Goal: Task Accomplishment & Management: Complete application form

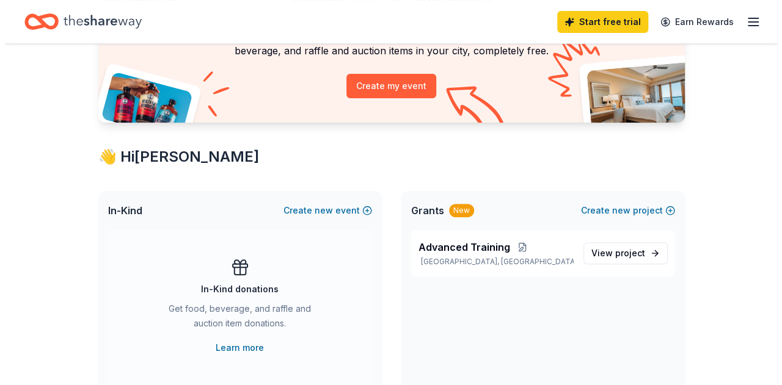
scroll to position [183, 0]
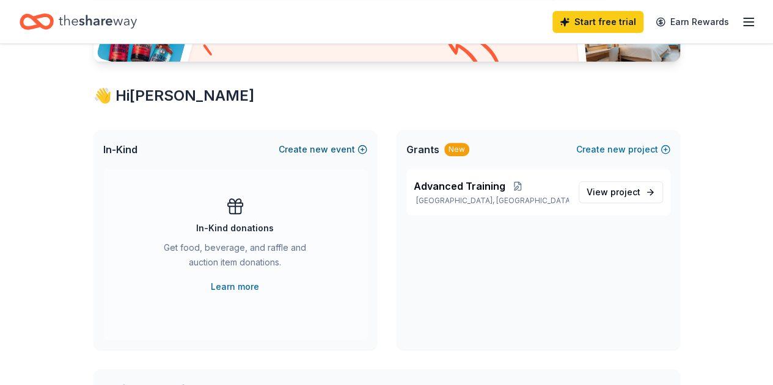
click at [335, 149] on button "Create new event" at bounding box center [323, 149] width 89 height 15
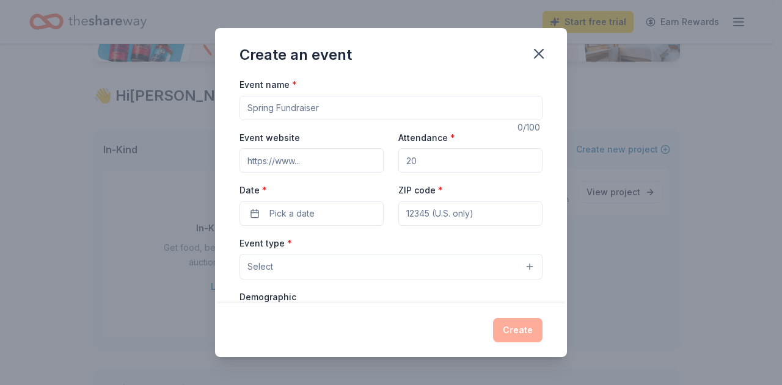
click at [316, 111] on input "Event name *" at bounding box center [390, 108] width 303 height 24
type input "Waymakers Staff Appreciation"
click at [421, 162] on input "Attendance *" at bounding box center [470, 160] width 144 height 24
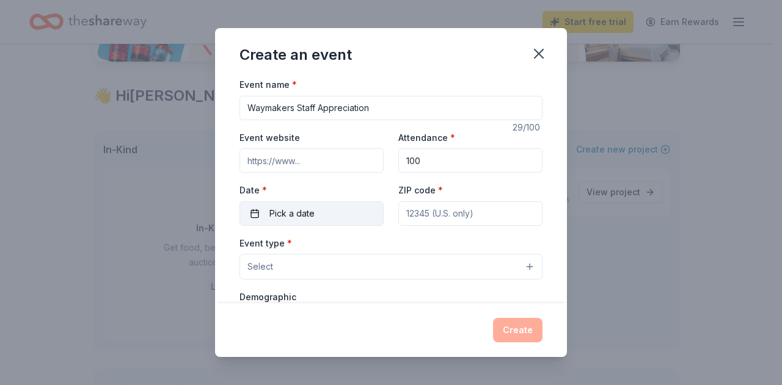
type input "100"
click at [311, 209] on span "Pick a date" at bounding box center [291, 213] width 45 height 15
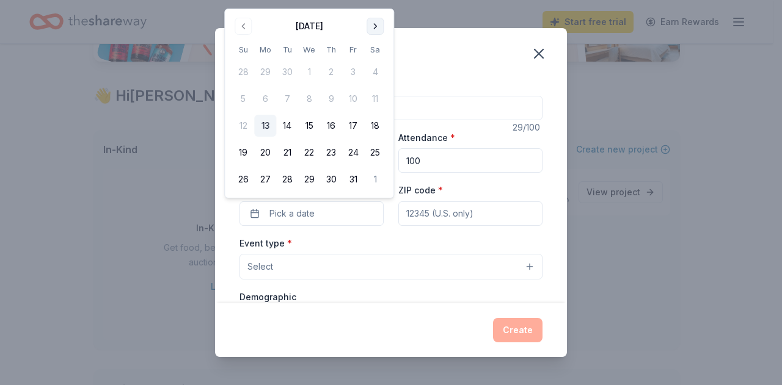
click at [370, 27] on button "Go to next month" at bounding box center [375, 26] width 17 height 17
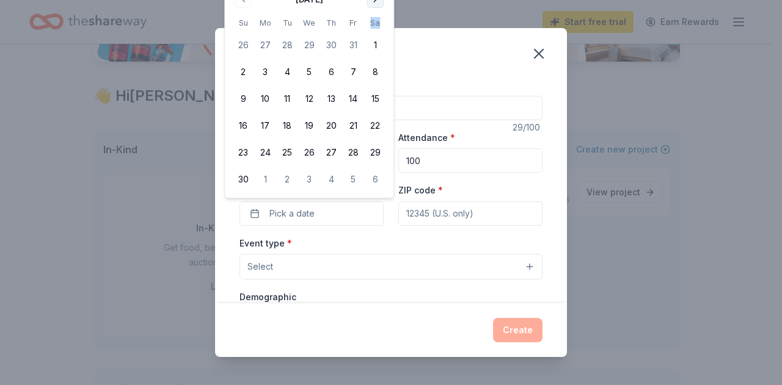
click at [370, 27] on th "Sa" at bounding box center [375, 22] width 22 height 13
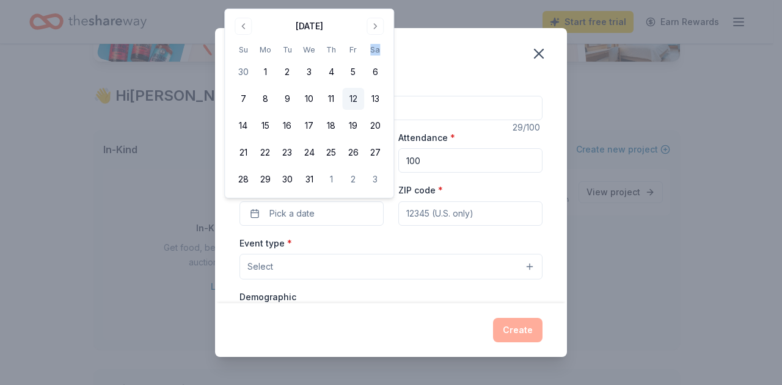
click at [357, 97] on button "12" at bounding box center [353, 99] width 22 height 22
click at [442, 218] on input "ZIP code *" at bounding box center [470, 214] width 144 height 24
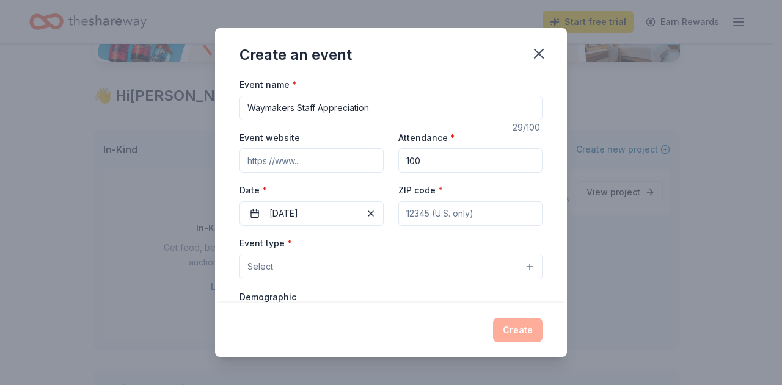
type input "8"
type input "92691"
click at [404, 264] on button "Select" at bounding box center [390, 267] width 303 height 26
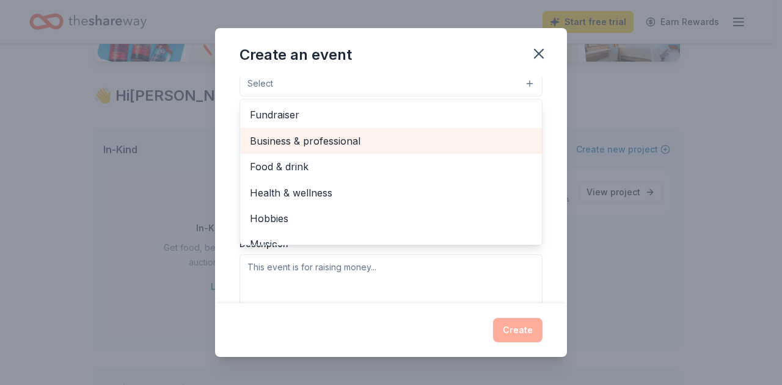
click at [346, 138] on span "Business & professional" at bounding box center [391, 141] width 282 height 16
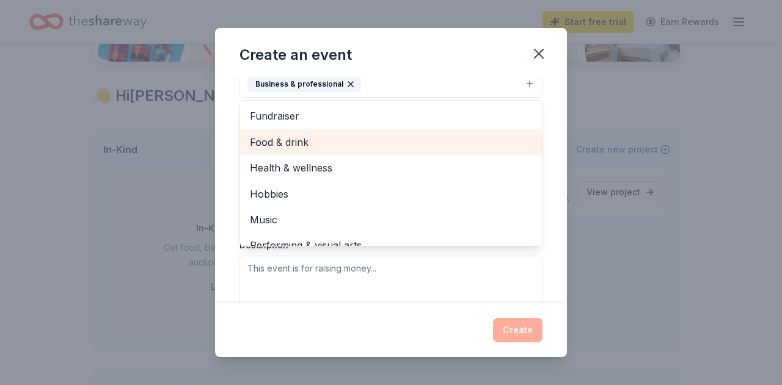
click at [346, 138] on span "Food & drink" at bounding box center [391, 142] width 282 height 16
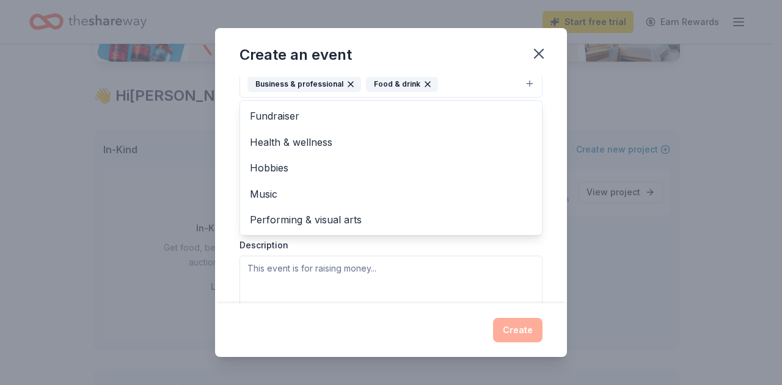
click at [398, 269] on div "Event type * Business & professional Food & drink Fundraiser Health & wellness …" at bounding box center [390, 182] width 303 height 258
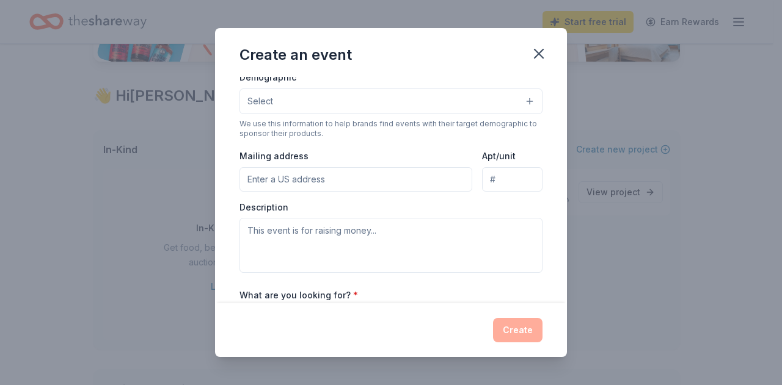
scroll to position [238, 0]
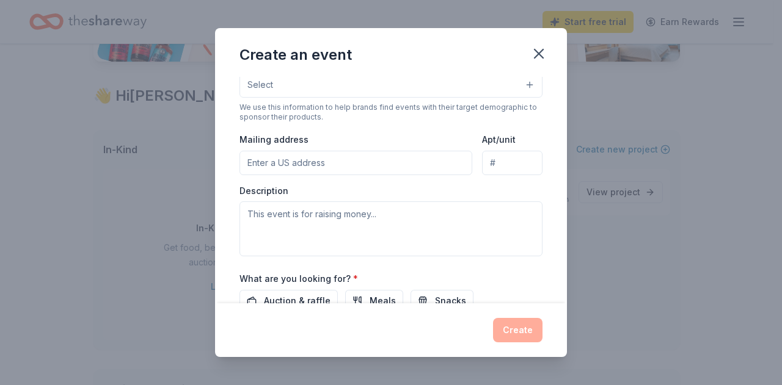
click at [364, 166] on input "Mailing address" at bounding box center [355, 163] width 233 height 24
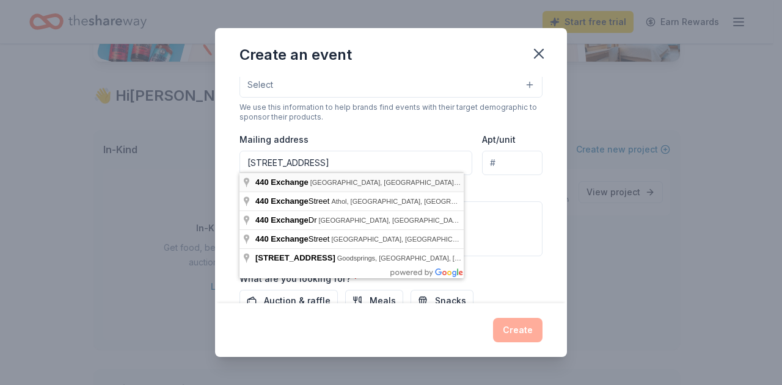
type input "440 Exchange, Irvine, CA, 92602"
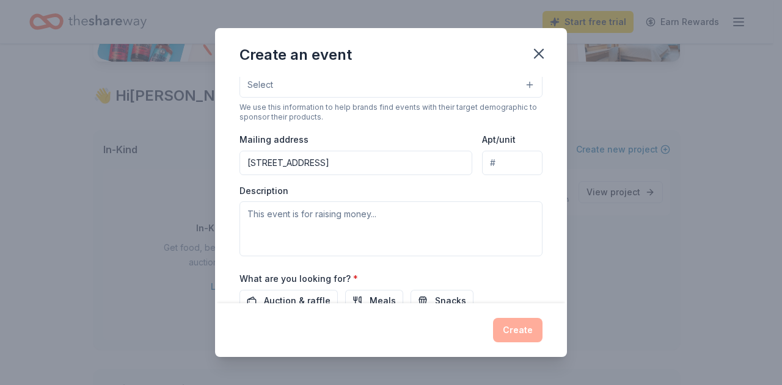
click at [510, 162] on input "Apt/unit" at bounding box center [512, 163] width 60 height 24
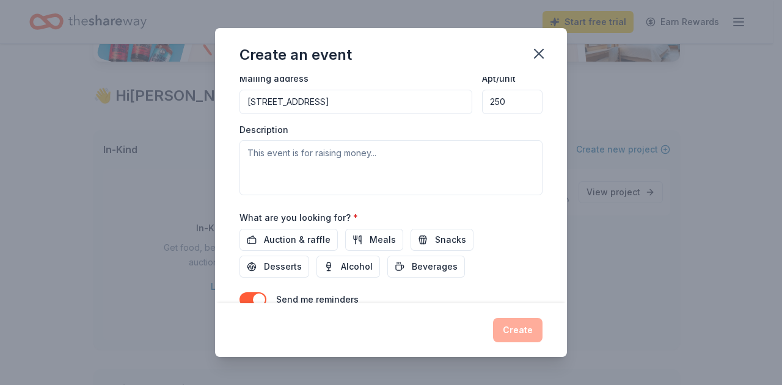
scroll to position [355, 0]
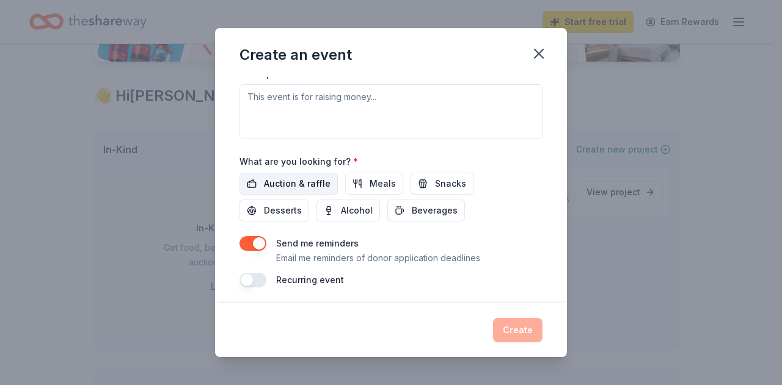
type input "250"
click at [287, 177] on span "Auction & raffle" at bounding box center [297, 184] width 67 height 15
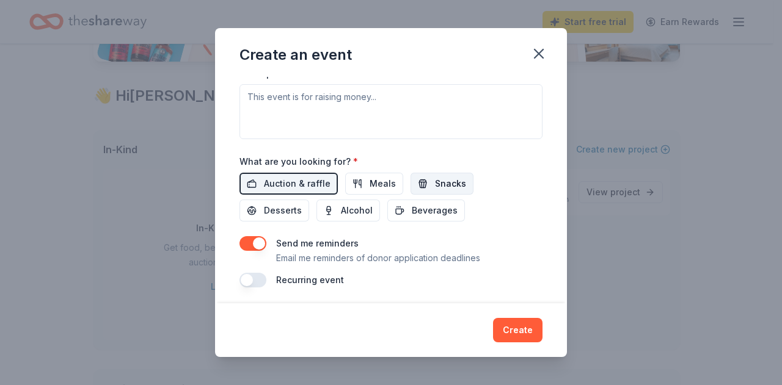
click at [428, 182] on button "Snacks" at bounding box center [441, 184] width 63 height 22
click at [271, 203] on span "Desserts" at bounding box center [283, 210] width 38 height 15
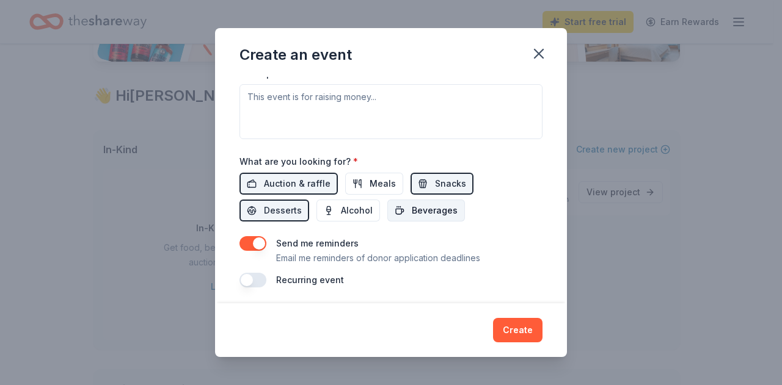
click at [419, 205] on span "Beverages" at bounding box center [435, 210] width 46 height 15
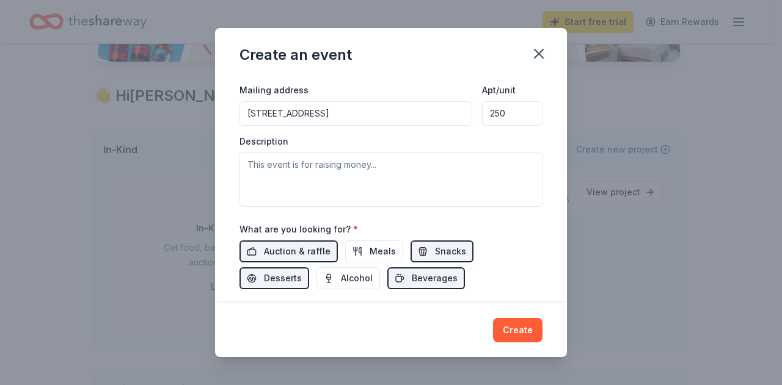
scroll to position [233, 0]
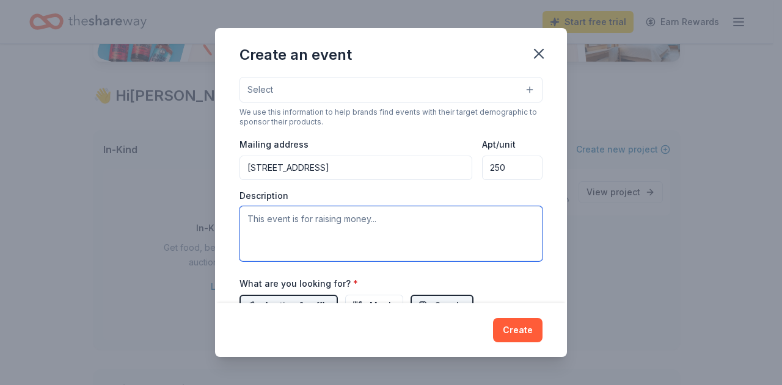
click at [317, 225] on textarea at bounding box center [390, 233] width 303 height 55
paste textarea "Waymakers' Victim Assistance Programs is a proud part of a long-standing nonpro…"
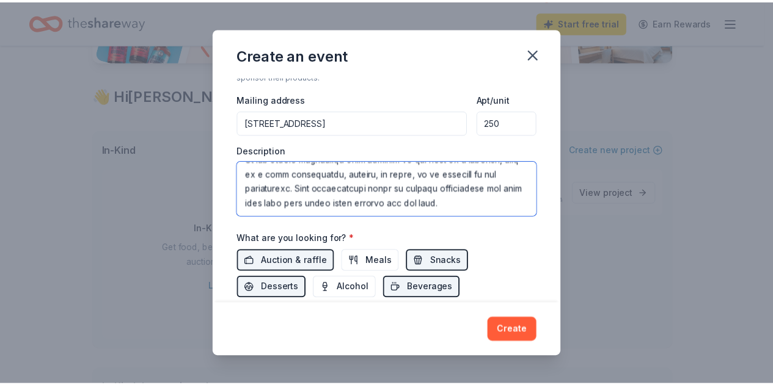
scroll to position [355, 0]
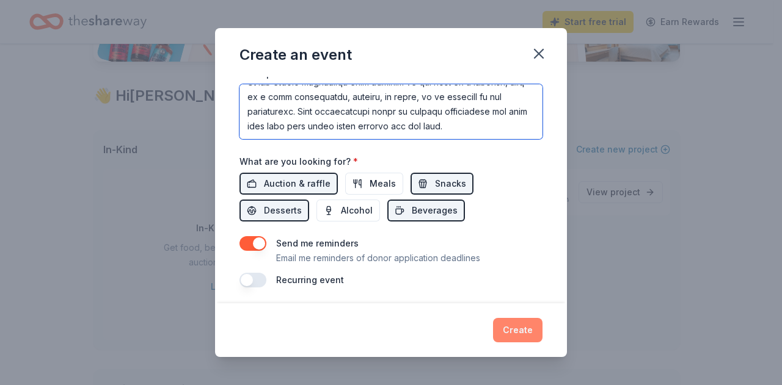
type textarea "Waymakers' Victim Assistance Programs is a proud part of a long-standing nonpro…"
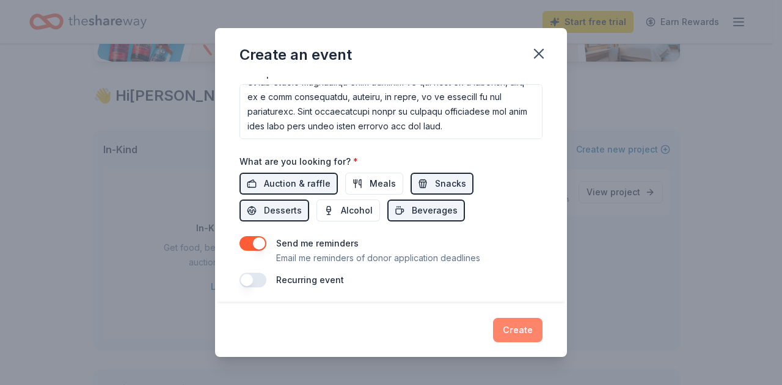
click at [533, 332] on button "Create" at bounding box center [517, 330] width 49 height 24
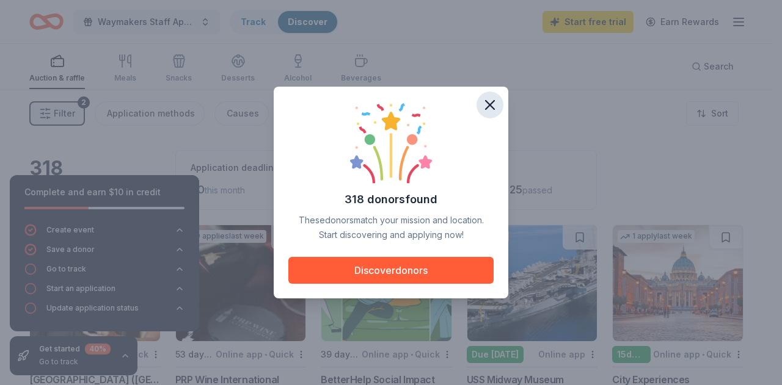
click at [492, 107] on icon "button" at bounding box center [490, 105] width 9 height 9
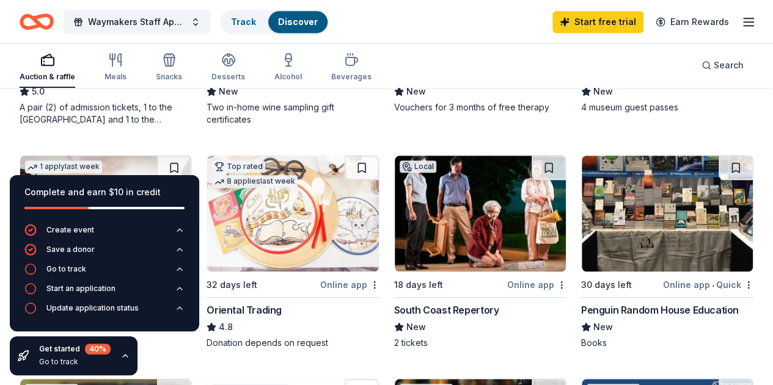
scroll to position [367, 0]
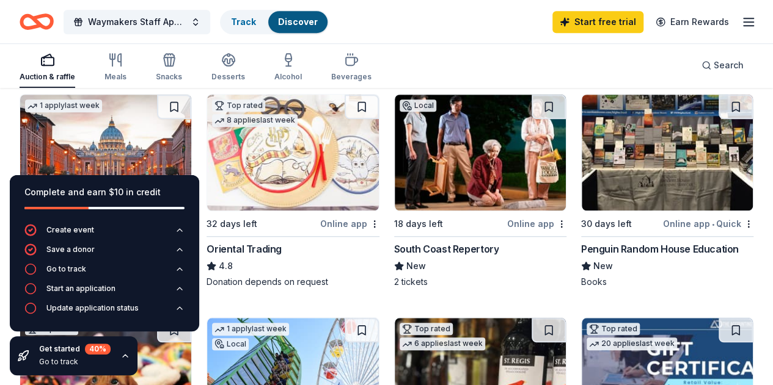
click at [582, 203] on img at bounding box center [667, 153] width 171 height 116
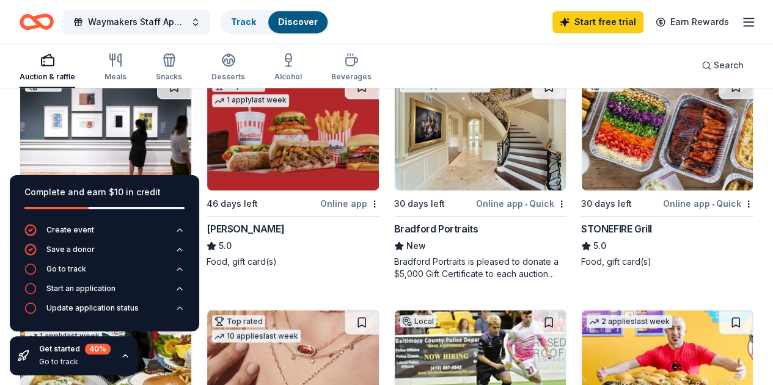
scroll to position [855, 0]
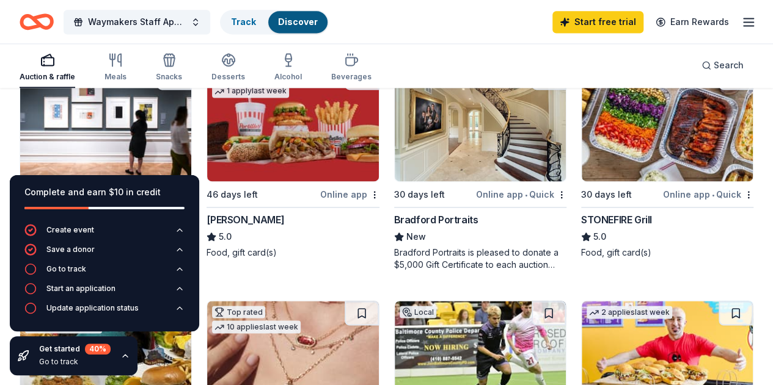
click at [661, 301] on img at bounding box center [667, 359] width 171 height 116
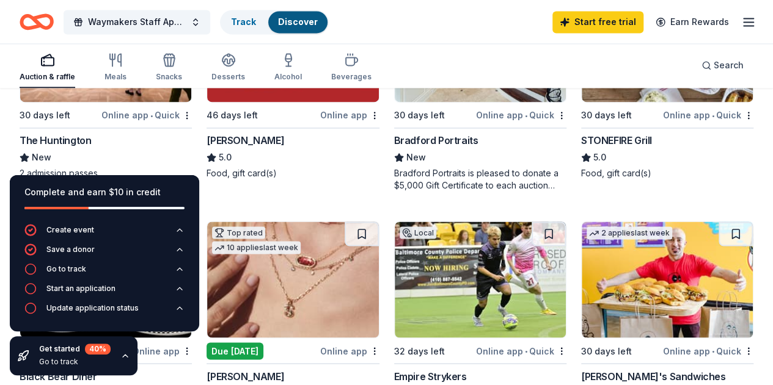
scroll to position [916, 0]
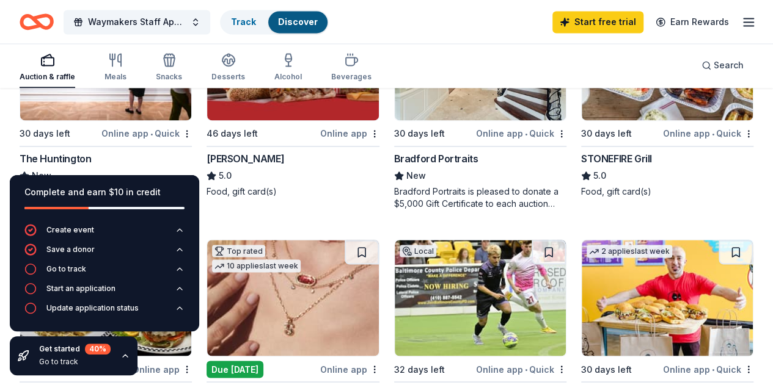
click at [582, 111] on img at bounding box center [667, 62] width 171 height 116
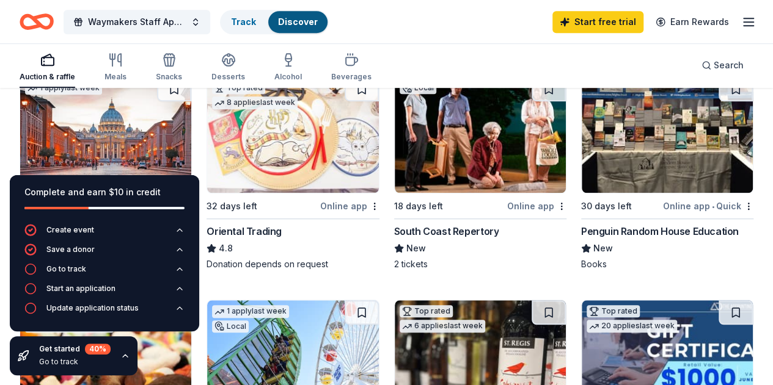
scroll to position [367, 0]
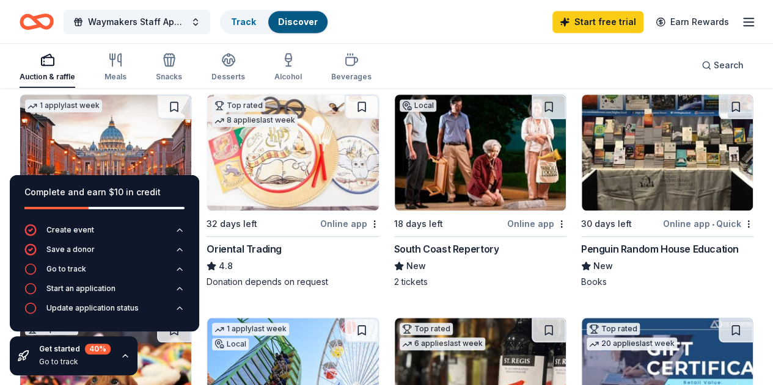
click at [191, 318] on button at bounding box center [174, 330] width 34 height 24
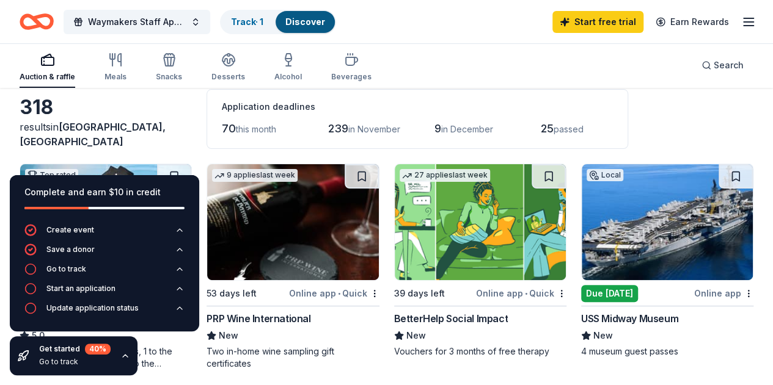
scroll to position [0, 0]
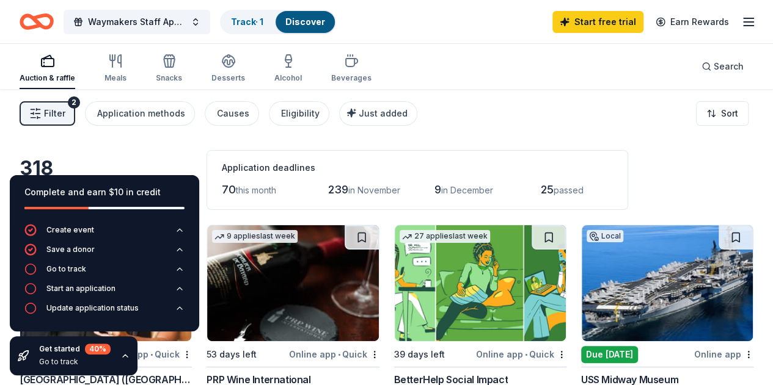
click at [177, 65] on icon "button" at bounding box center [169, 61] width 15 height 15
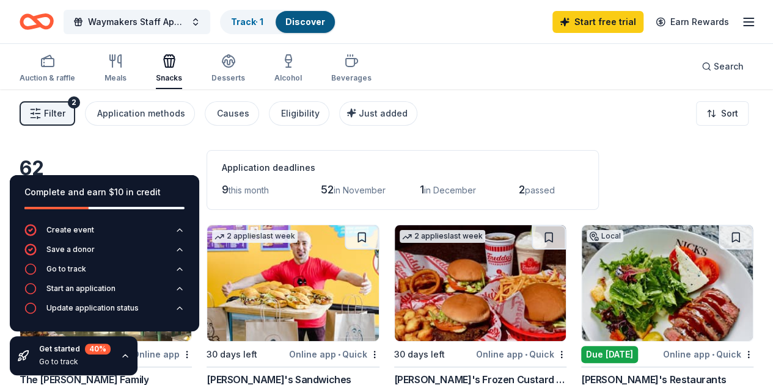
click at [122, 357] on icon "button" at bounding box center [125, 356] width 10 height 10
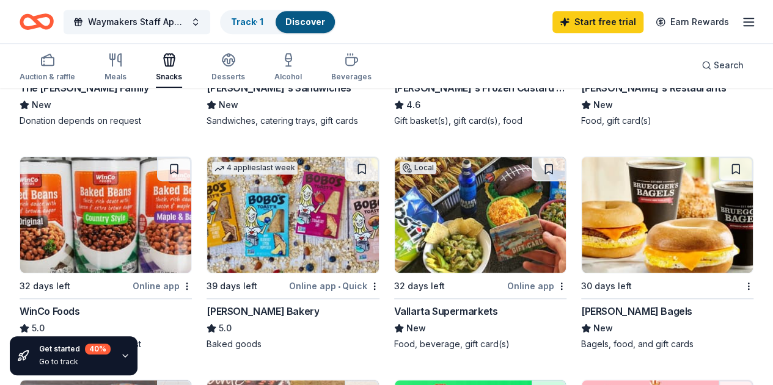
scroll to position [367, 0]
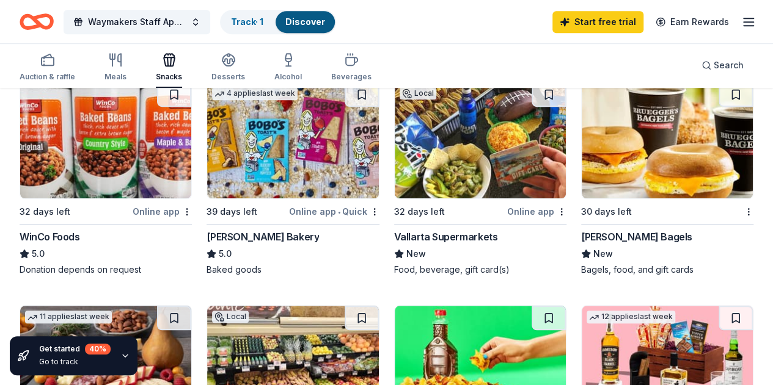
click at [582, 164] on img at bounding box center [667, 140] width 171 height 116
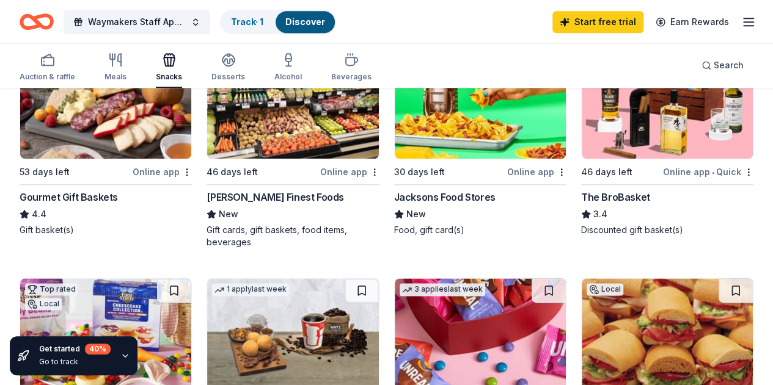
scroll to position [611, 0]
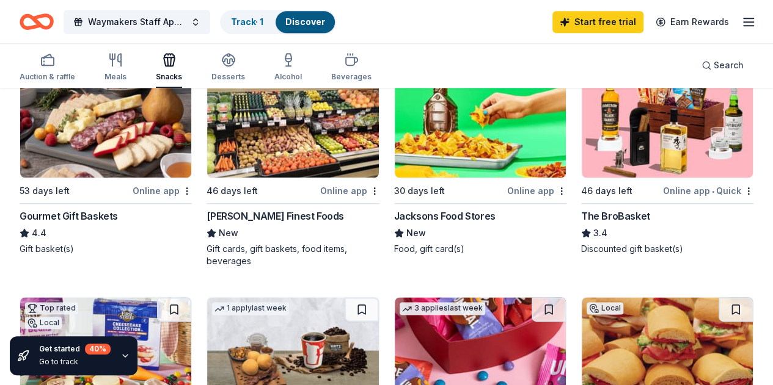
click at [582, 151] on img at bounding box center [667, 120] width 171 height 116
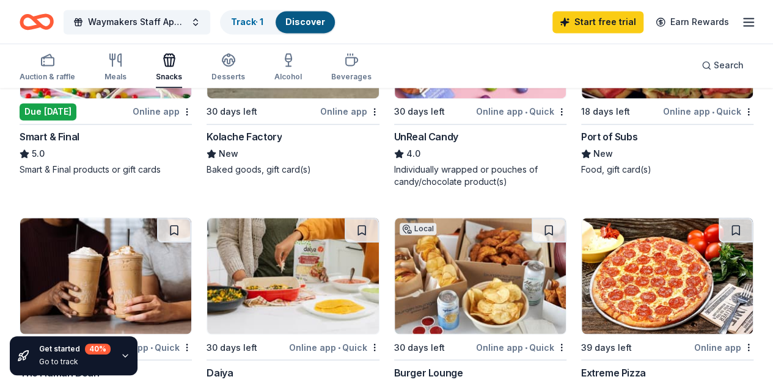
scroll to position [855, 0]
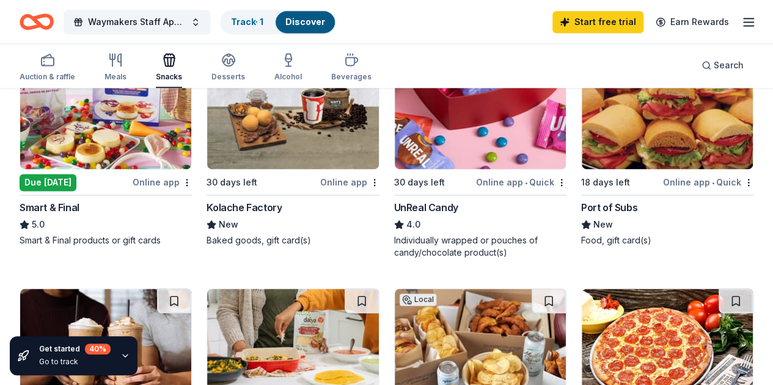
click at [191, 289] on img at bounding box center [105, 347] width 171 height 116
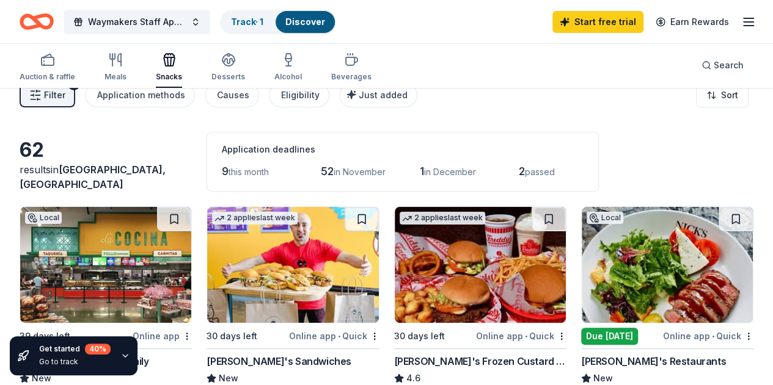
scroll to position [0, 0]
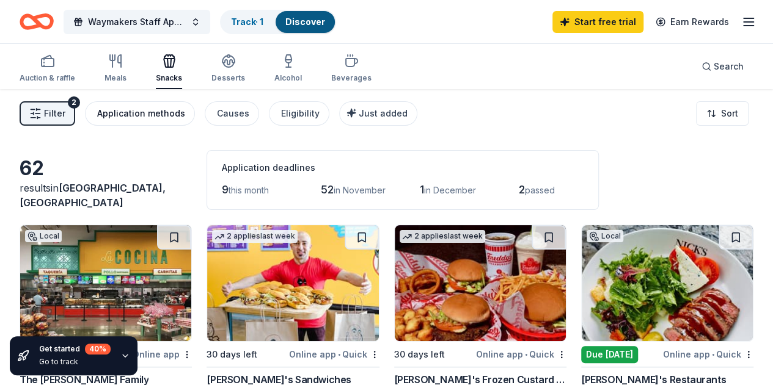
click at [150, 117] on div "Application methods" at bounding box center [141, 113] width 88 height 15
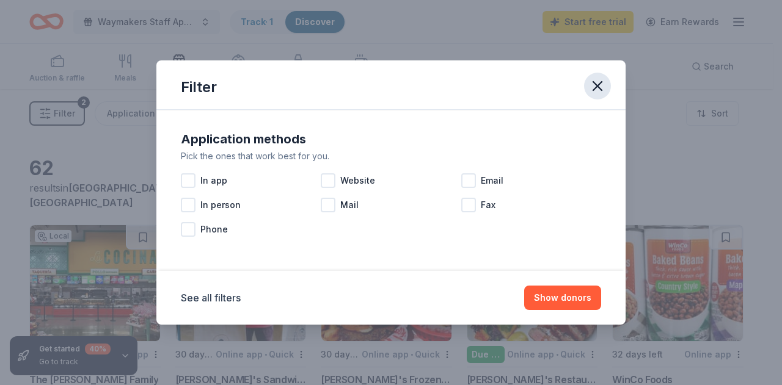
click at [593, 90] on icon "button" at bounding box center [597, 86] width 9 height 9
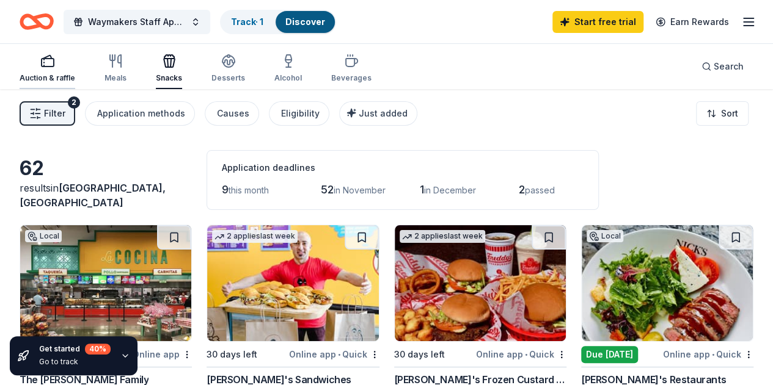
click at [49, 65] on div "button" at bounding box center [48, 61] width 56 height 15
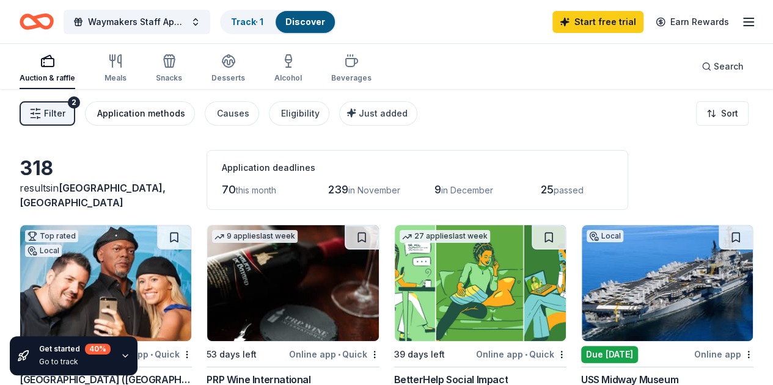
click at [145, 111] on div "Application methods" at bounding box center [141, 113] width 88 height 15
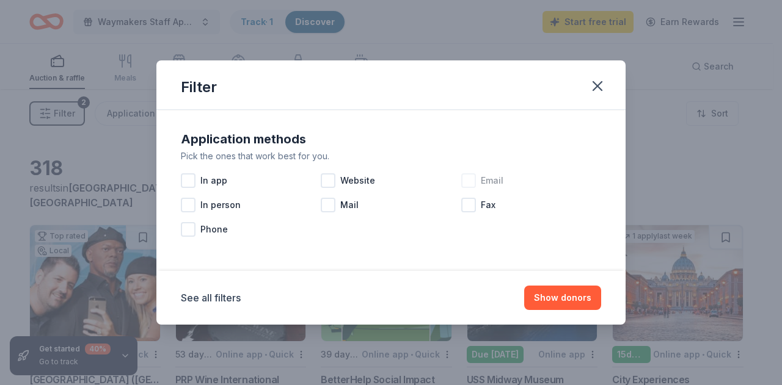
click at [464, 178] on div at bounding box center [468, 180] width 15 height 15
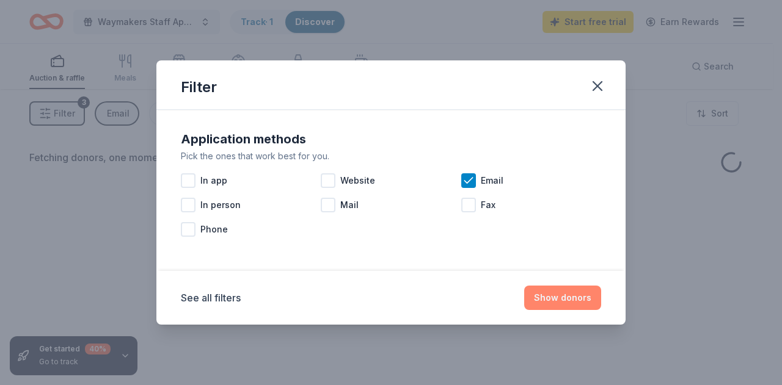
click at [560, 294] on button "Show donors" at bounding box center [562, 298] width 77 height 24
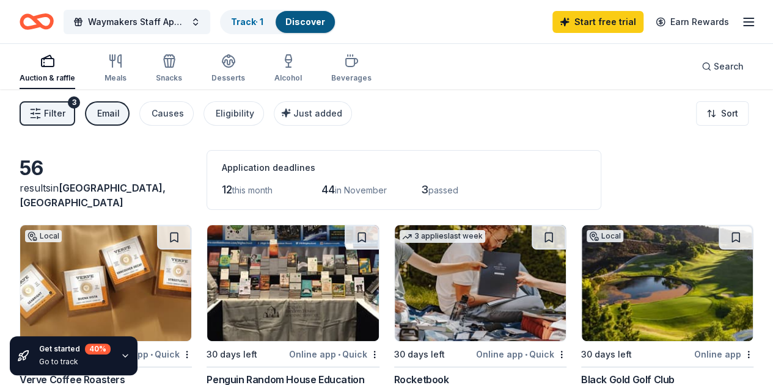
click at [741, 24] on icon "button" at bounding box center [748, 22] width 15 height 15
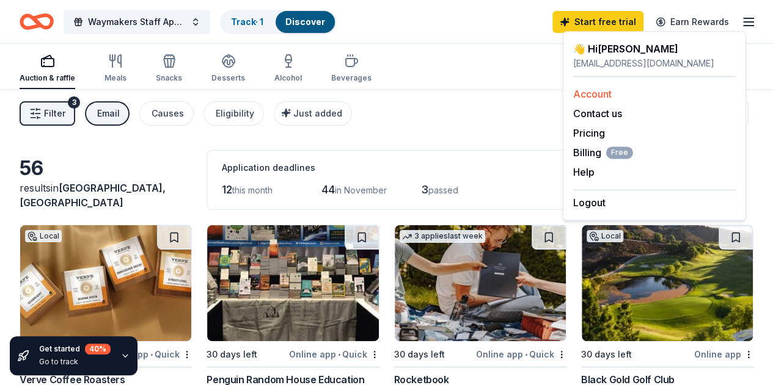
click at [591, 92] on link "Account" at bounding box center [592, 94] width 38 height 12
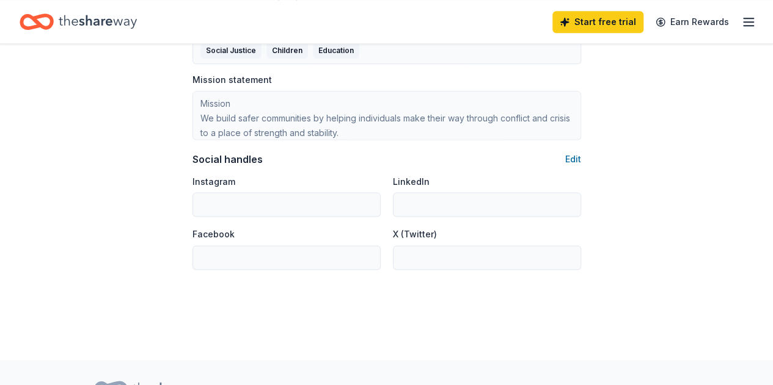
scroll to position [794, 0]
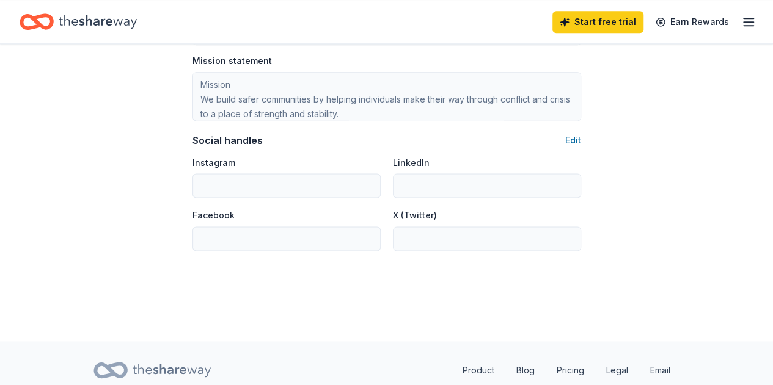
drag, startPoint x: 145, startPoint y: 243, endPoint x: 93, endPoint y: 169, distance: 90.3
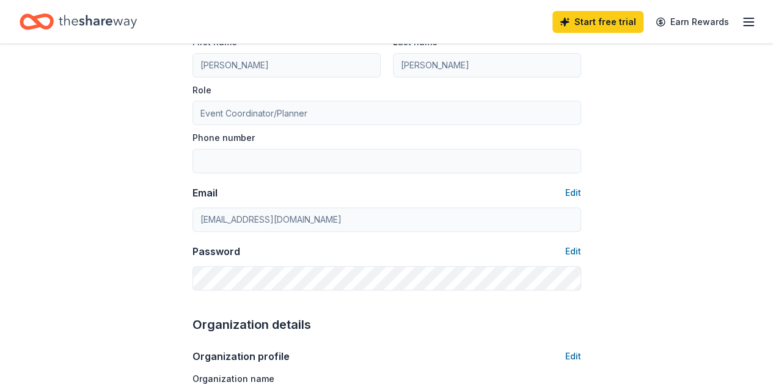
scroll to position [0, 0]
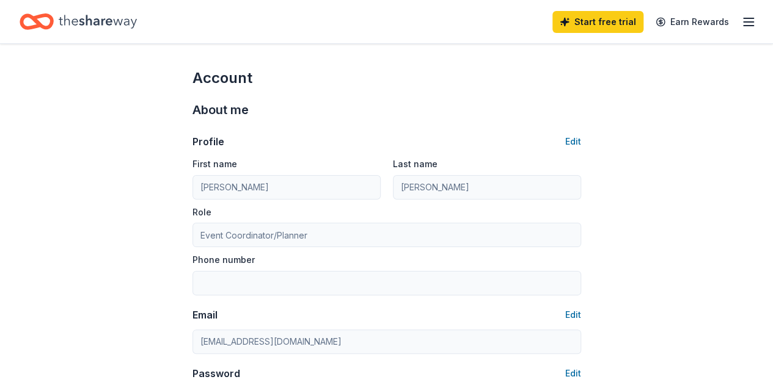
click at [86, 16] on icon "Home" at bounding box center [98, 21] width 78 height 25
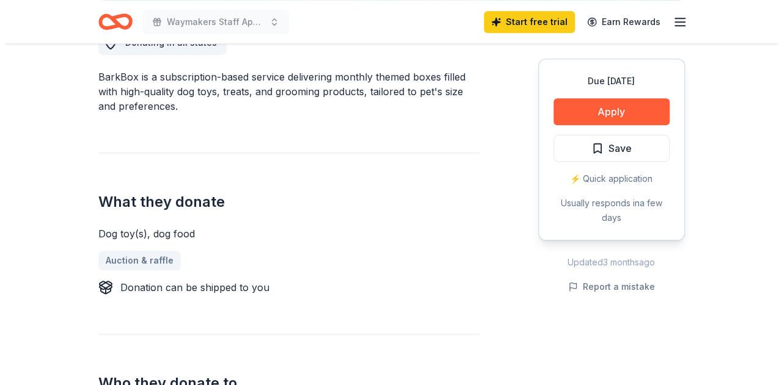
scroll to position [428, 0]
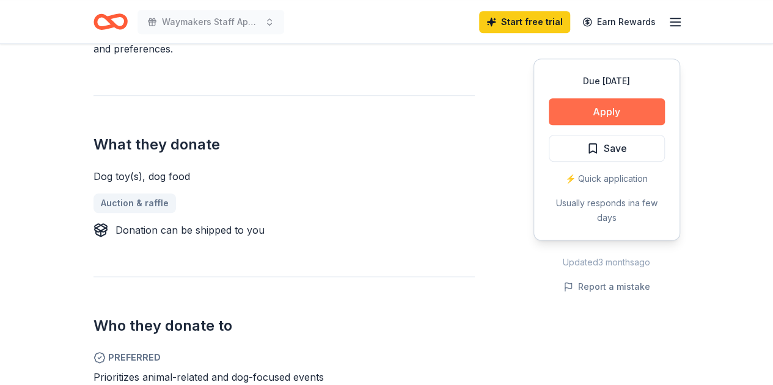
click at [578, 118] on button "Apply" at bounding box center [607, 111] width 116 height 27
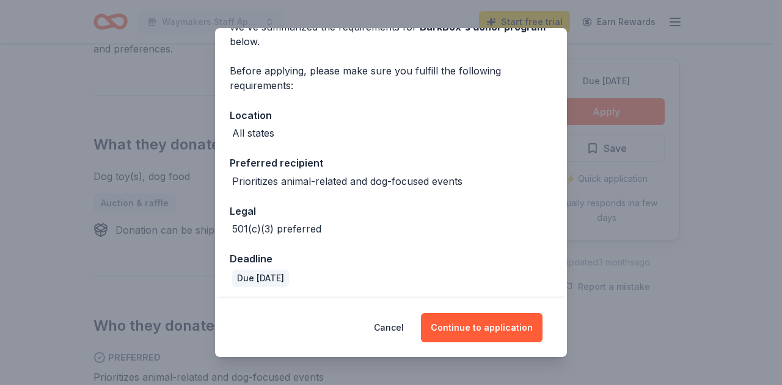
scroll to position [70, 0]
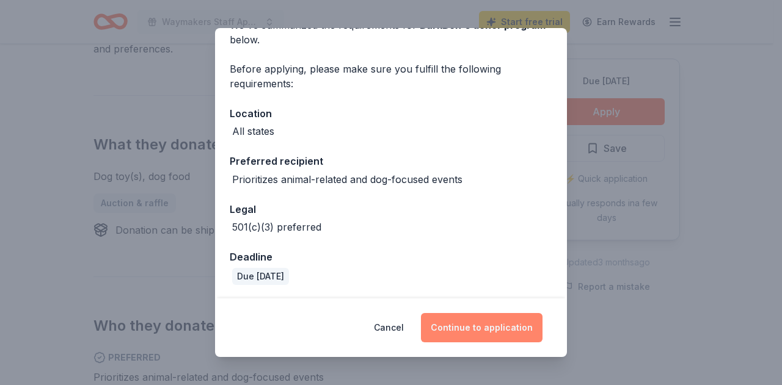
click at [467, 329] on button "Continue to application" at bounding box center [482, 327] width 122 height 29
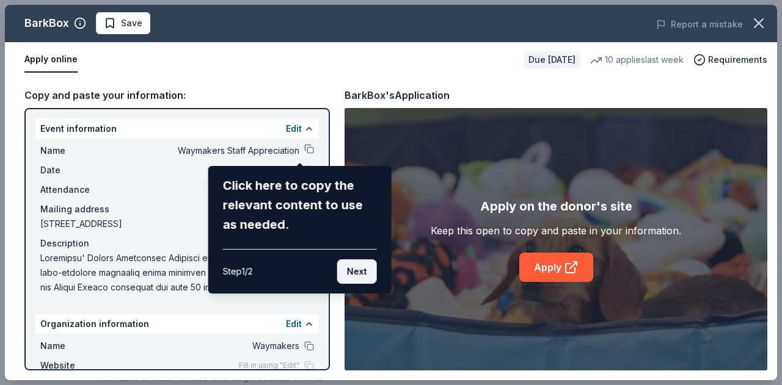
click at [354, 271] on button "Next" at bounding box center [357, 272] width 40 height 24
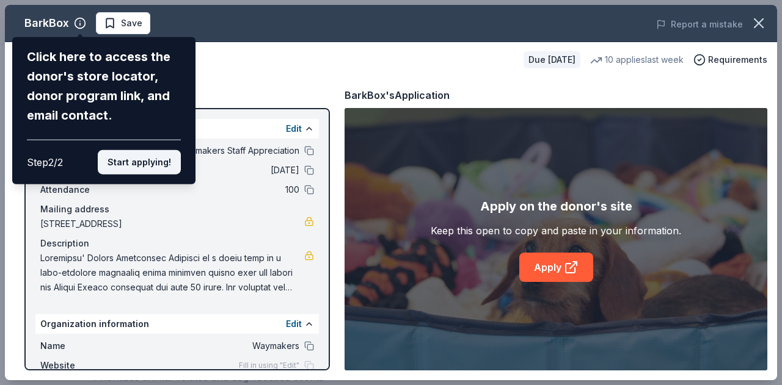
click at [160, 167] on button "Start applying!" at bounding box center [139, 162] width 83 height 24
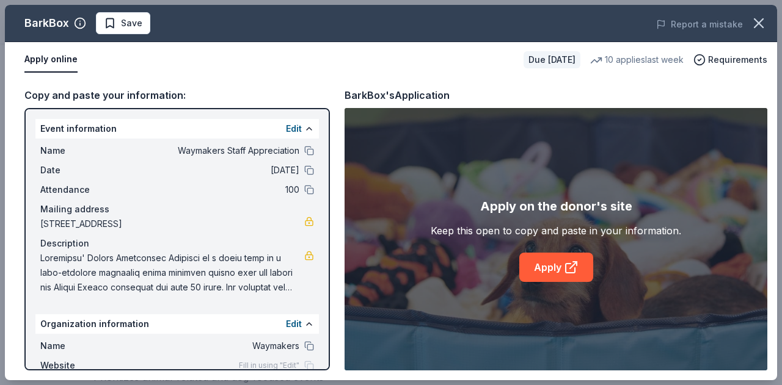
click at [323, 290] on div "BarkBox Save Report a mistake Apply online Due in 30 days 10 applies last week …" at bounding box center [391, 193] width 772 height 376
drag, startPoint x: 323, startPoint y: 290, endPoint x: 327, endPoint y: 321, distance: 30.9
click at [327, 321] on div "BarkBox Save Report a mistake Apply online Due in 30 days 10 applies last week …" at bounding box center [391, 193] width 772 height 376
click at [324, 358] on div "BarkBox Save Report a mistake Apply online Due in 30 days 10 applies last week …" at bounding box center [391, 193] width 772 height 376
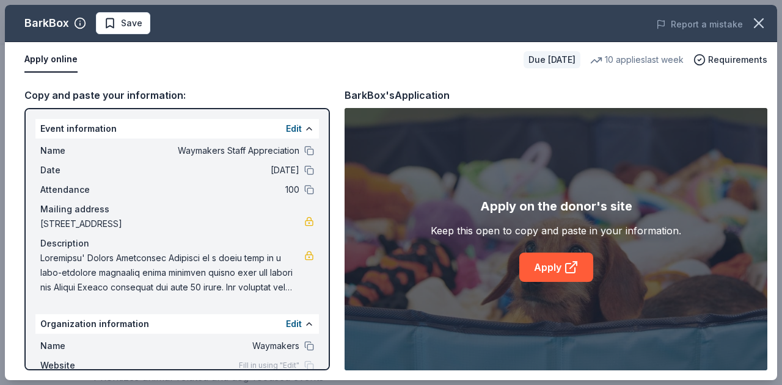
click at [71, 63] on div "BarkBox Save Report a mistake Apply online Due in 30 days 10 applies last week …" at bounding box center [391, 193] width 772 height 376
drag, startPoint x: 140, startPoint y: 108, endPoint x: 418, endPoint y: 85, distance: 278.3
click at [141, 108] on div "BarkBox Save Report a mistake Apply online Due in 30 days 10 applies last week …" at bounding box center [391, 193] width 772 height 376
click at [711, 75] on div "Apply online Due in 30 days 10 applies last week Requirements" at bounding box center [391, 59] width 772 height 35
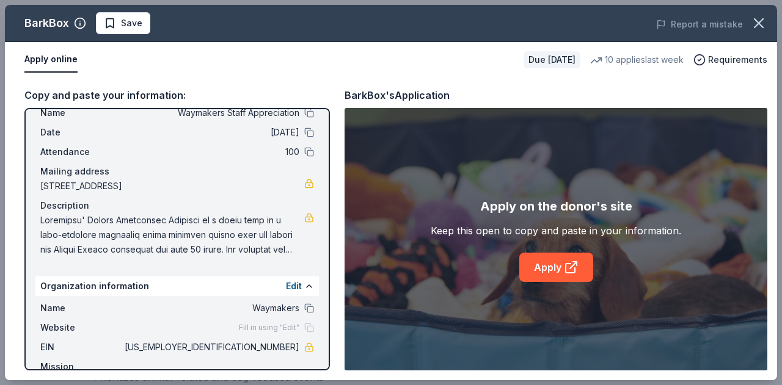
scroll to position [72, 0]
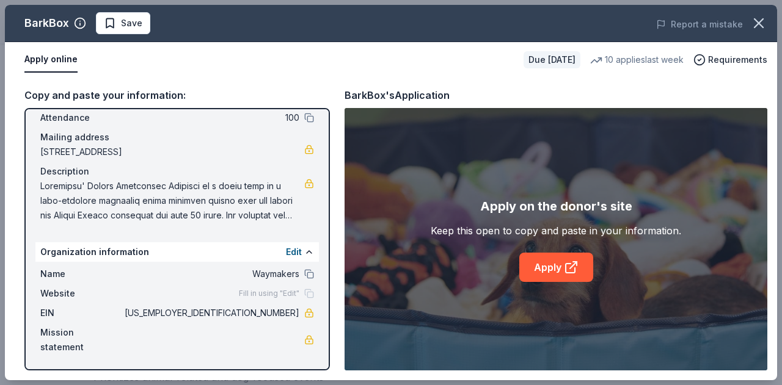
click at [239, 294] on span "Fill in using "Edit"" at bounding box center [269, 294] width 60 height 10
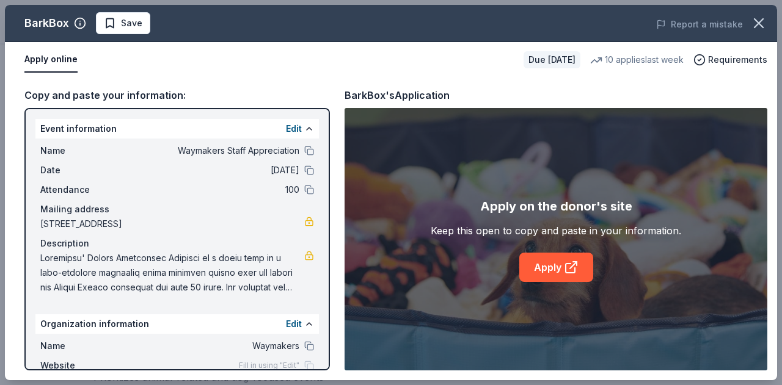
scroll to position [0, 0]
click at [286, 131] on button "Edit" at bounding box center [294, 129] width 16 height 15
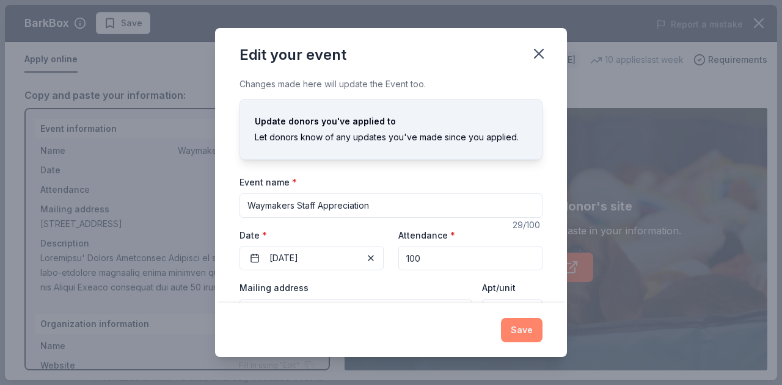
click at [517, 332] on button "Save" at bounding box center [522, 330] width 42 height 24
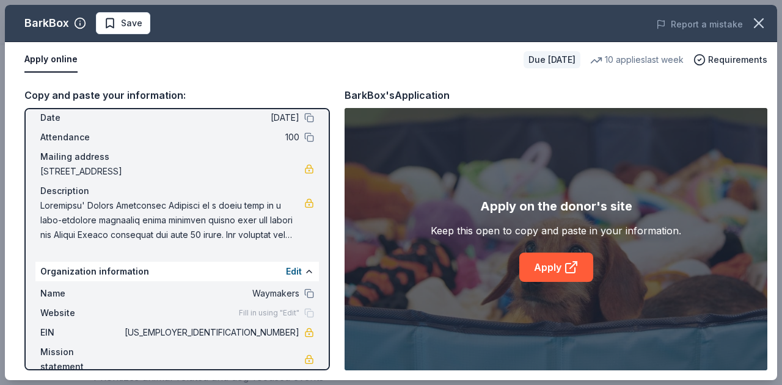
scroll to position [72, 0]
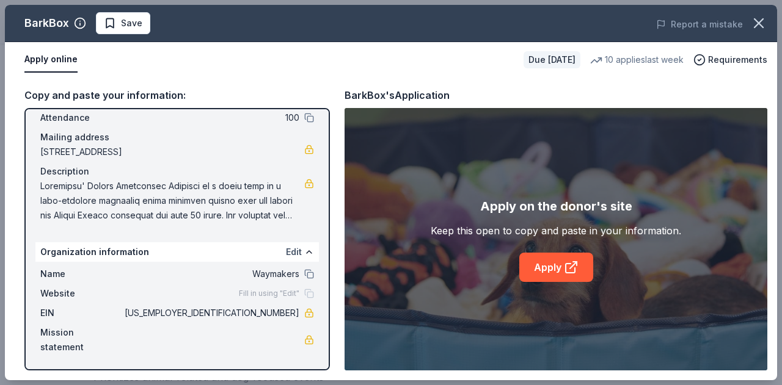
click at [290, 254] on button "Edit" at bounding box center [294, 252] width 16 height 15
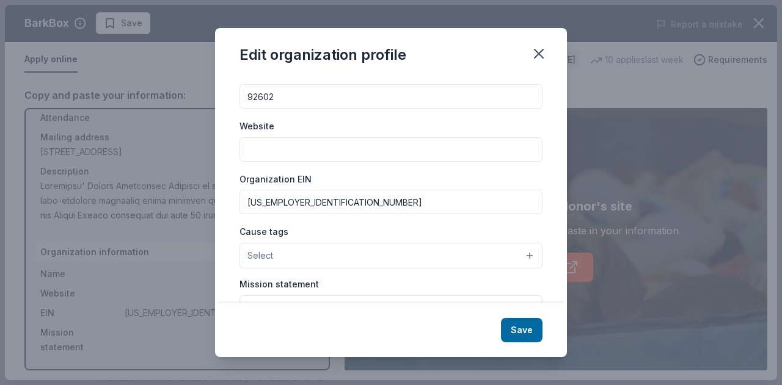
scroll to position [122, 0]
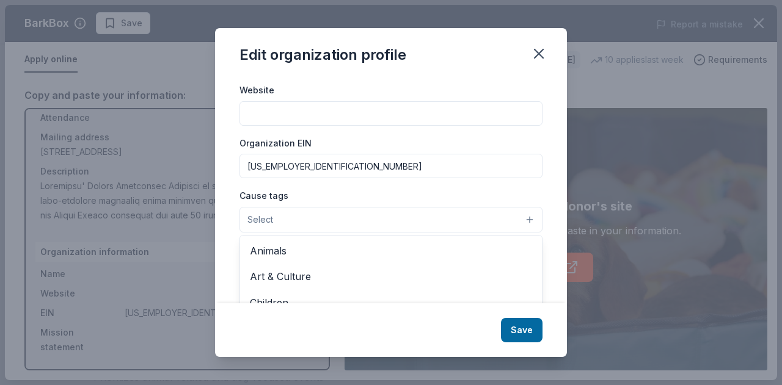
click at [326, 224] on button "Select" at bounding box center [390, 220] width 303 height 26
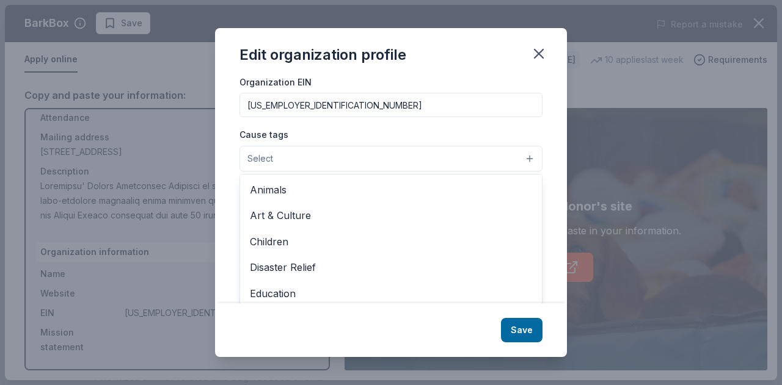
scroll to position [199, 0]
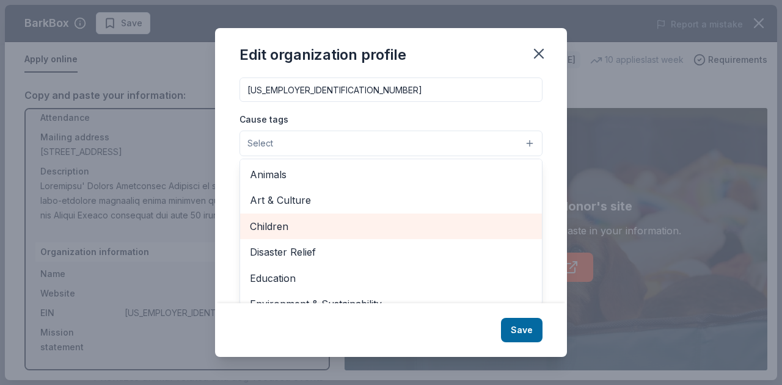
click at [279, 227] on span "Children" at bounding box center [391, 227] width 282 height 16
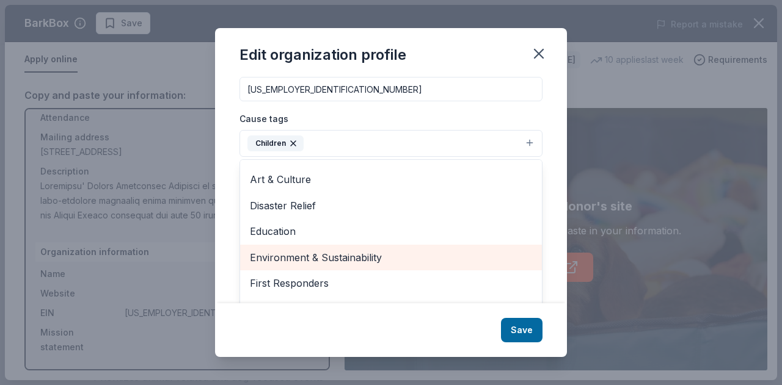
scroll to position [0, 0]
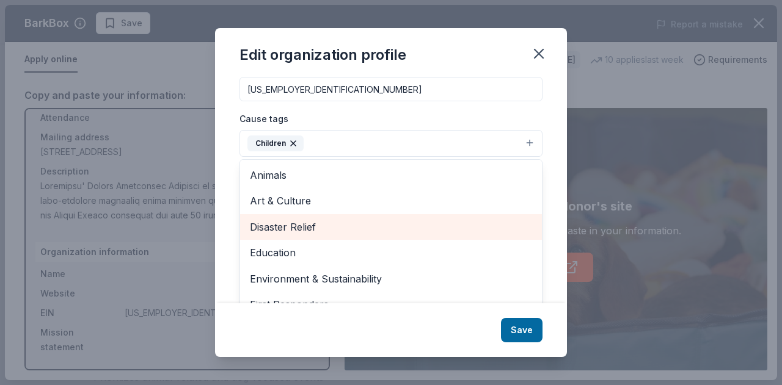
click at [334, 232] on span "Disaster Relief" at bounding box center [391, 227] width 282 height 16
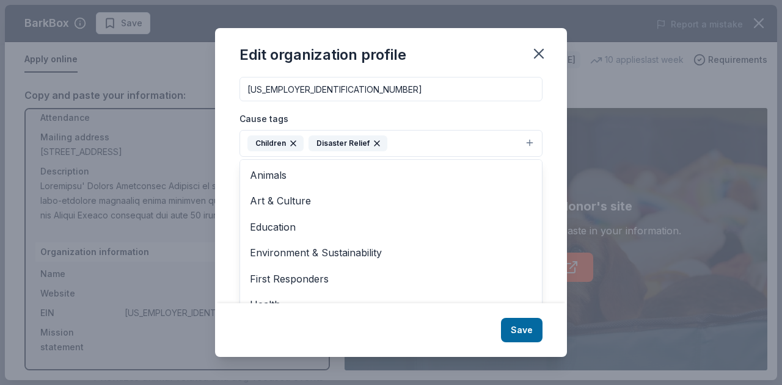
click at [373, 143] on div "Cause tags Children Disaster Relief Animals Art & Culture Education Environment…" at bounding box center [390, 134] width 303 height 46
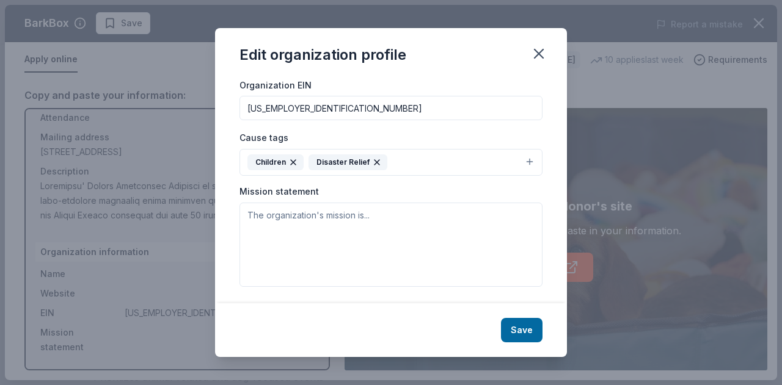
click at [372, 160] on icon "button" at bounding box center [377, 163] width 10 height 10
click at [293, 160] on icon "button" at bounding box center [293, 162] width 5 height 5
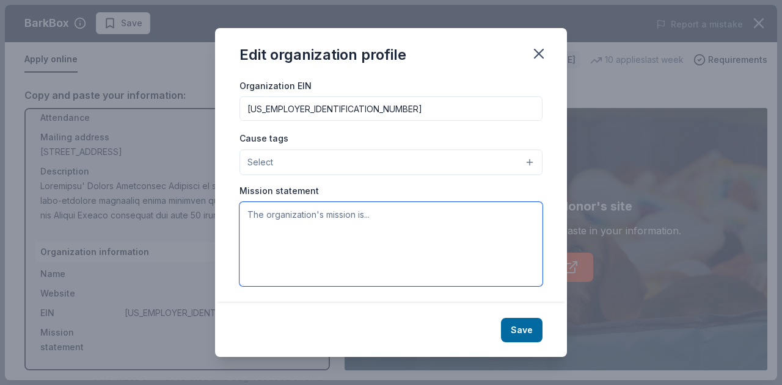
click at [318, 221] on textarea at bounding box center [390, 244] width 303 height 84
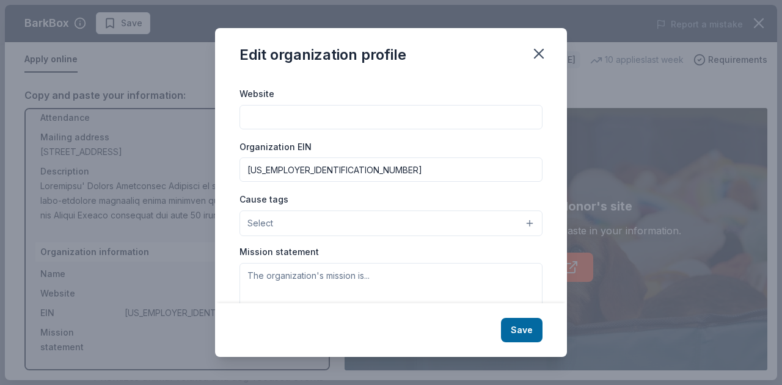
click at [274, 111] on input "Website" at bounding box center [390, 117] width 303 height 24
paste input "https://waymakersoc.org/"
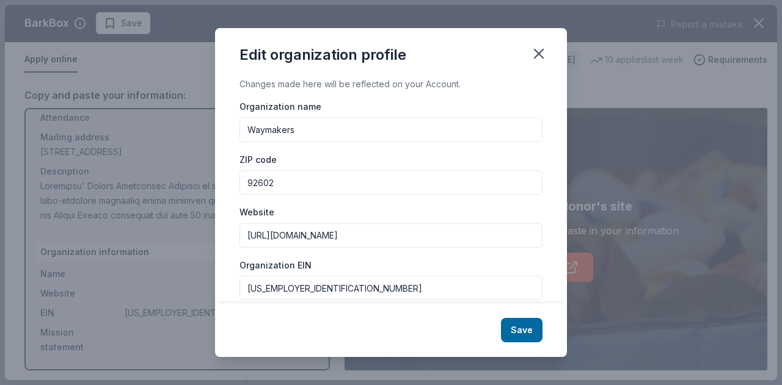
type input "https://waymakersoc.org/"
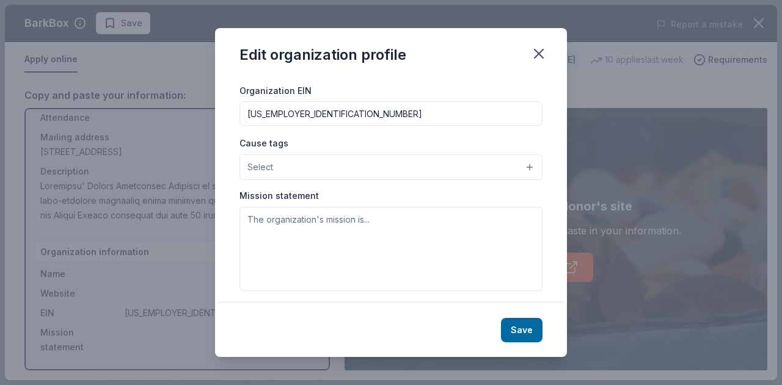
scroll to position [180, 0]
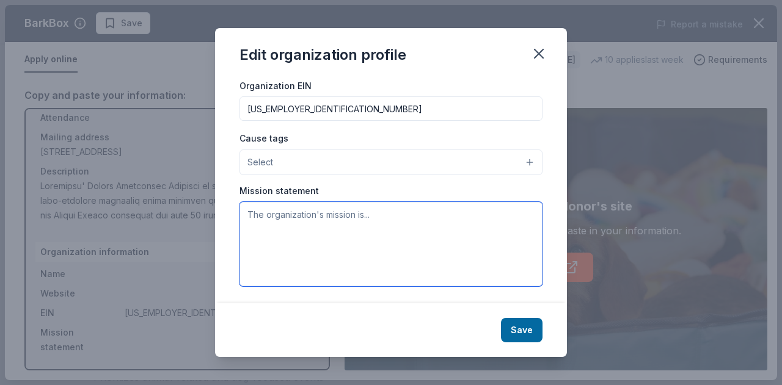
click at [343, 230] on textarea at bounding box center [390, 244] width 303 height 84
paste textarea "Mission We build safer communities by helping individuals make their way throug…"
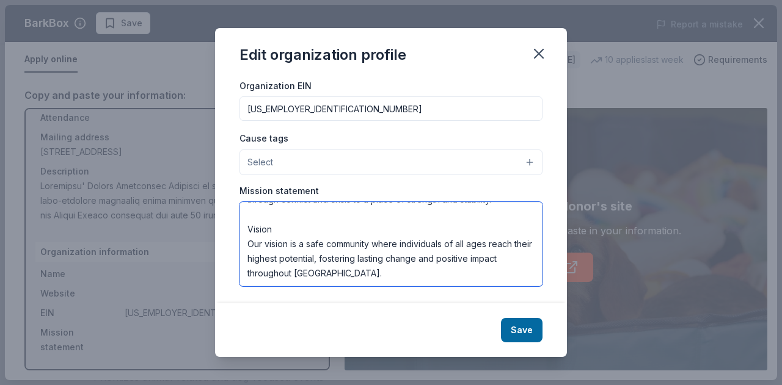
scroll to position [0, 0]
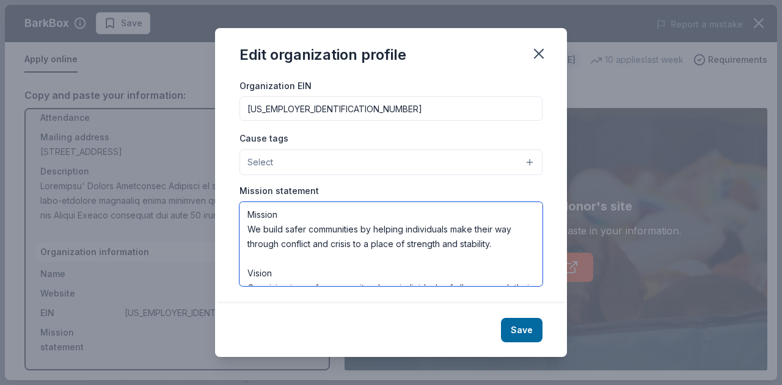
type textarea "Mission We build safer communities by helping individuals make their way throug…"
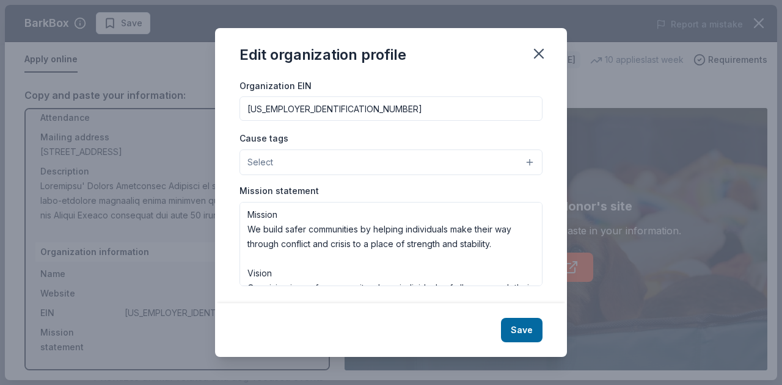
click at [310, 168] on button "Select" at bounding box center [390, 163] width 303 height 26
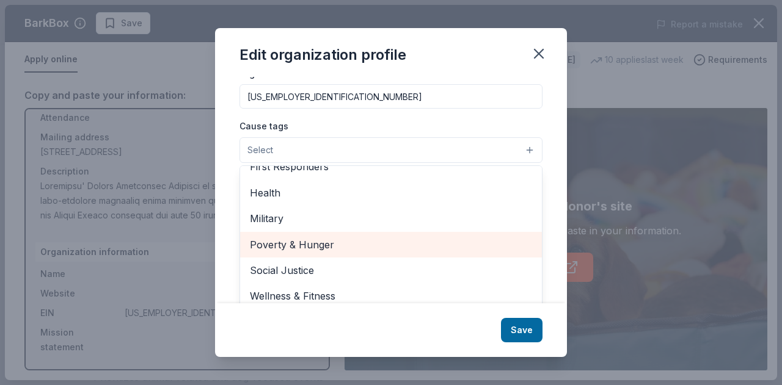
scroll to position [199, 0]
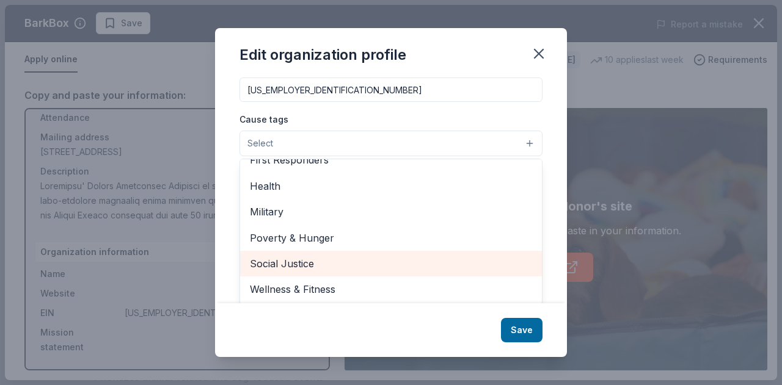
click at [340, 267] on span "Social Justice" at bounding box center [391, 264] width 282 height 16
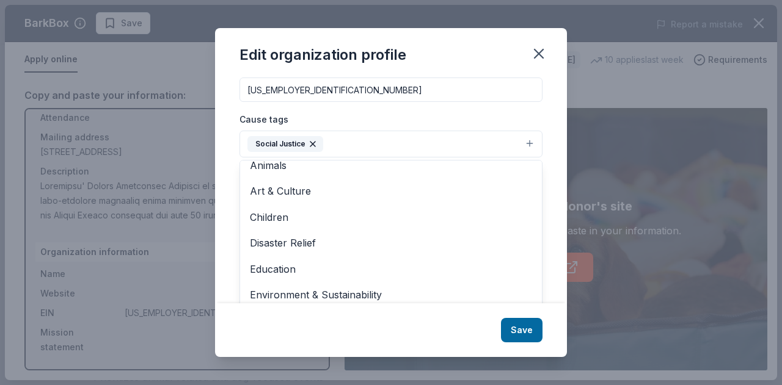
scroll to position [0, 0]
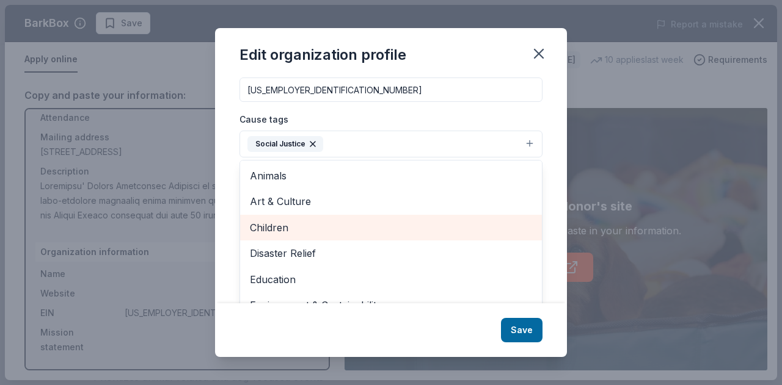
click at [279, 227] on span "Children" at bounding box center [391, 228] width 282 height 16
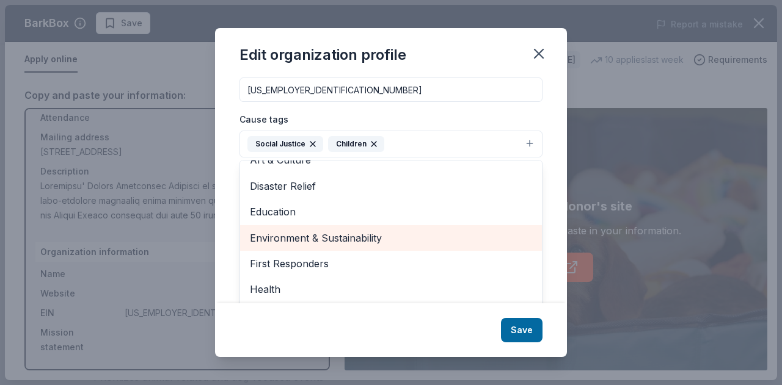
scroll to position [61, 0]
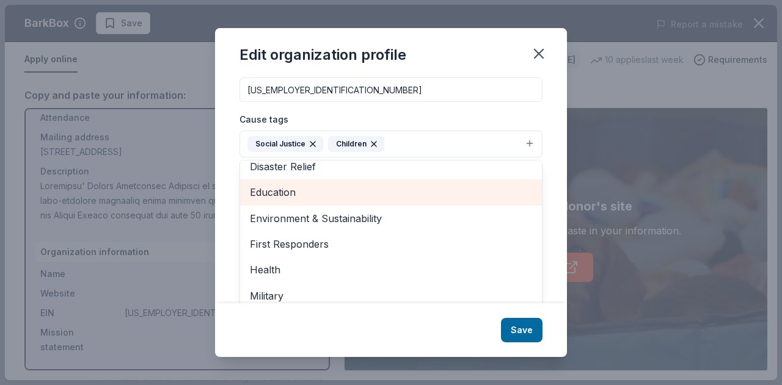
click at [312, 192] on span "Education" at bounding box center [391, 192] width 282 height 16
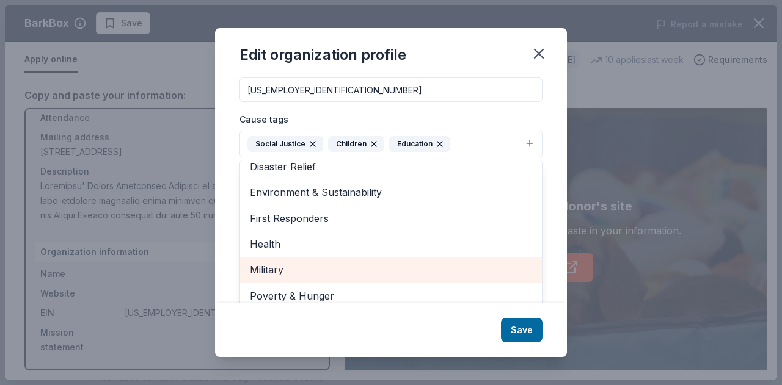
scroll to position [92, 0]
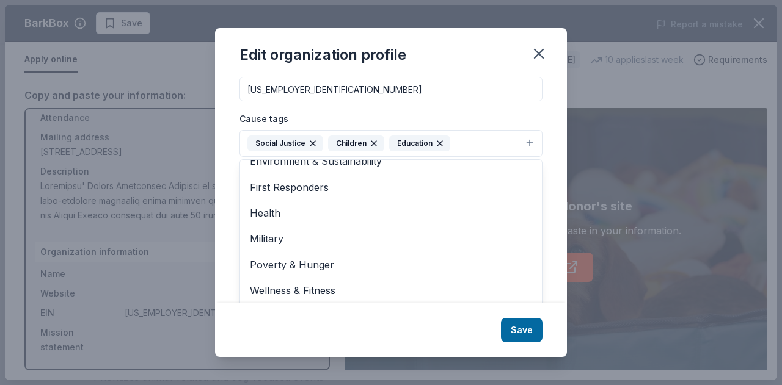
click at [383, 326] on div "Edit organization profile Changes made here will be reflected on your Account. …" at bounding box center [391, 192] width 352 height 329
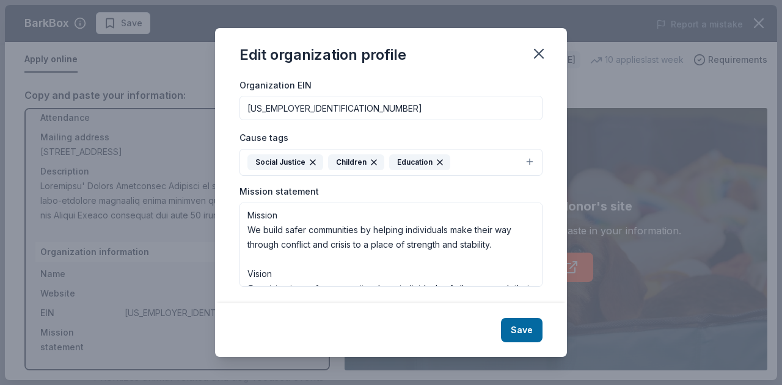
scroll to position [235, 0]
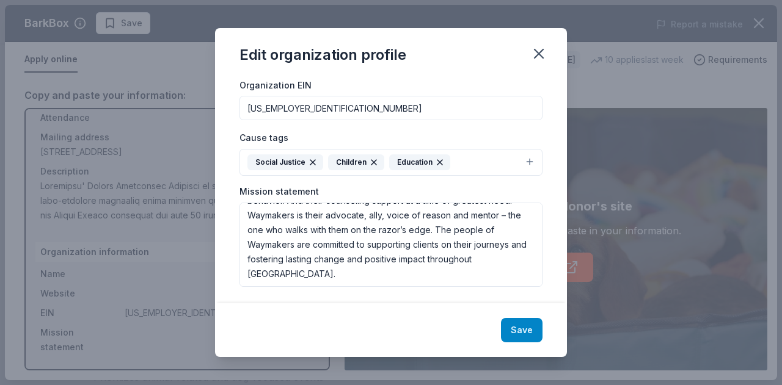
click at [513, 326] on button "Save" at bounding box center [522, 330] width 42 height 24
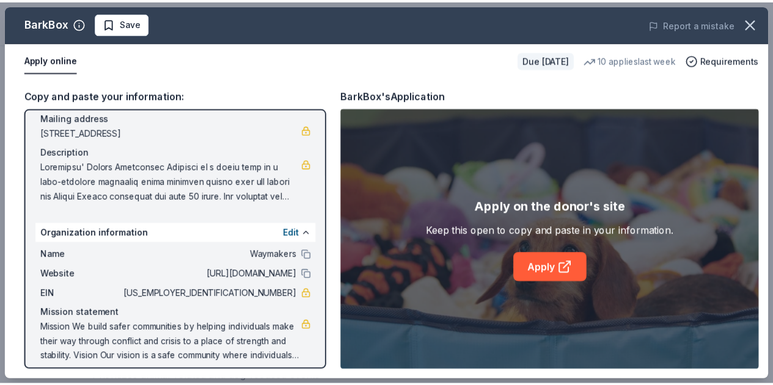
scroll to position [101, 0]
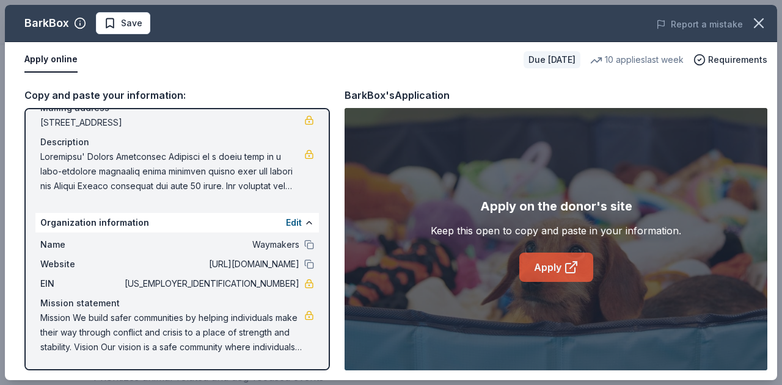
click at [547, 265] on link "Apply" at bounding box center [556, 267] width 74 height 29
click at [756, 18] on icon "button" at bounding box center [758, 23] width 17 height 17
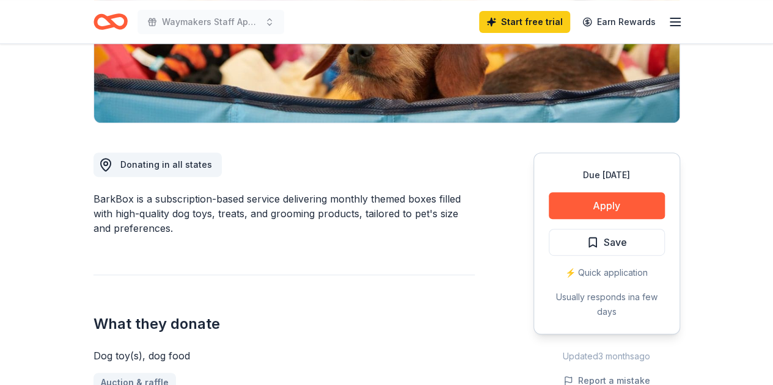
scroll to position [122, 0]
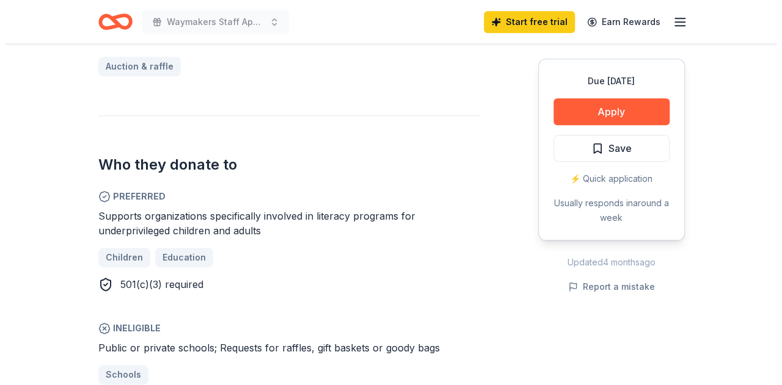
scroll to position [550, 0]
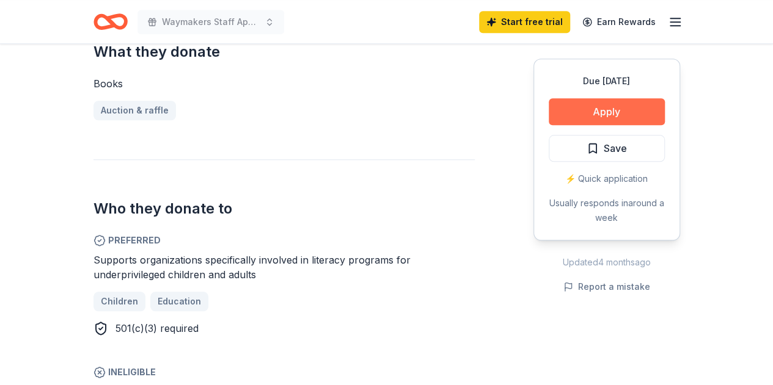
click at [602, 108] on button "Apply" at bounding box center [607, 111] width 116 height 27
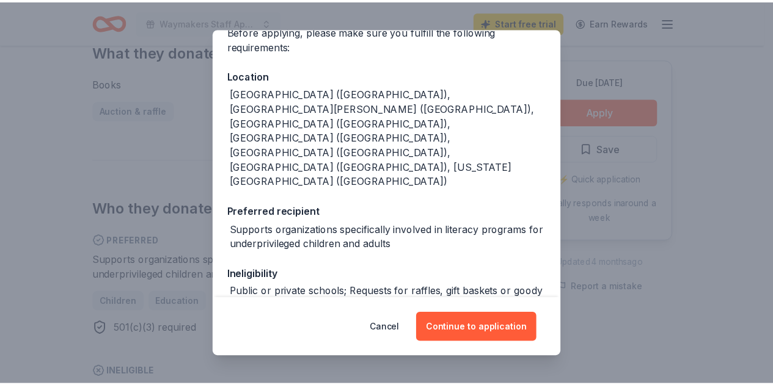
scroll to position [162, 0]
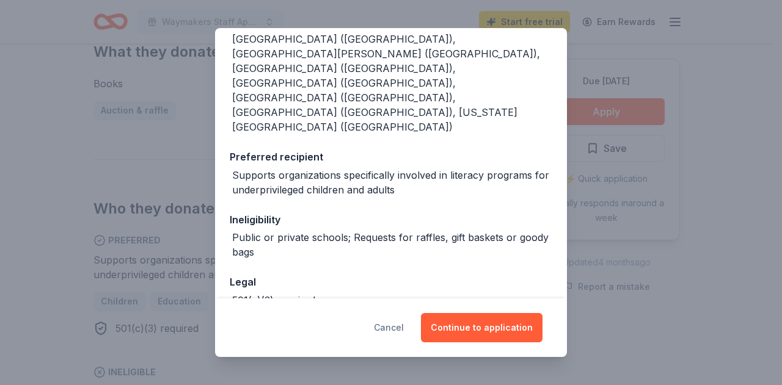
click at [393, 331] on button "Cancel" at bounding box center [389, 327] width 30 height 29
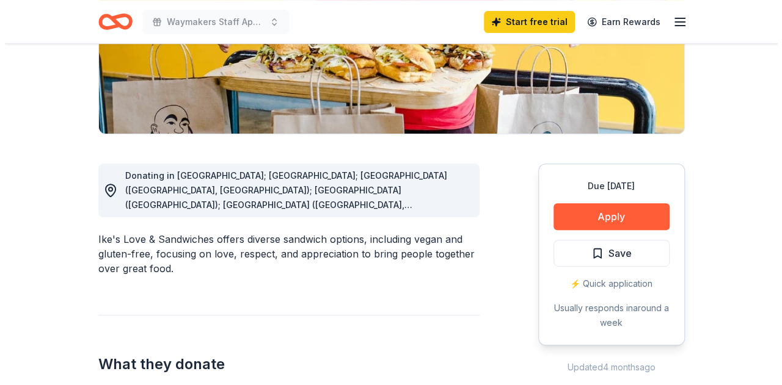
scroll to position [305, 0]
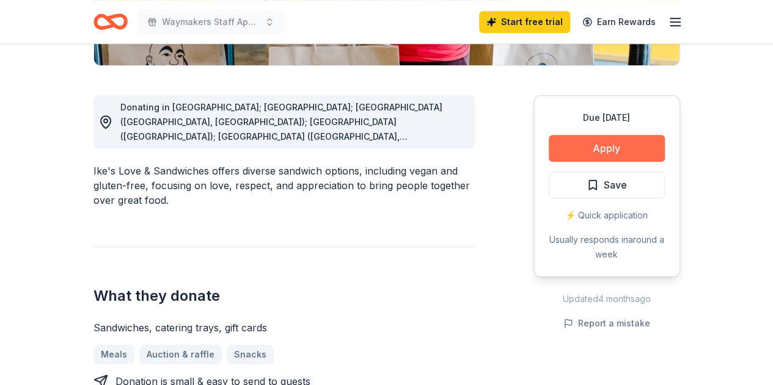
click at [616, 144] on button "Apply" at bounding box center [607, 148] width 116 height 27
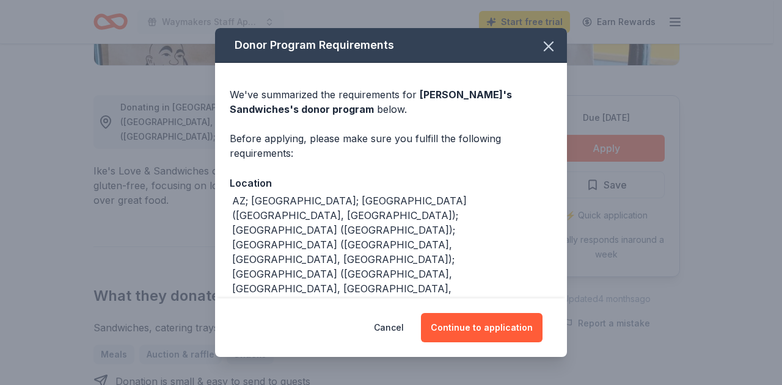
scroll to position [66, 0]
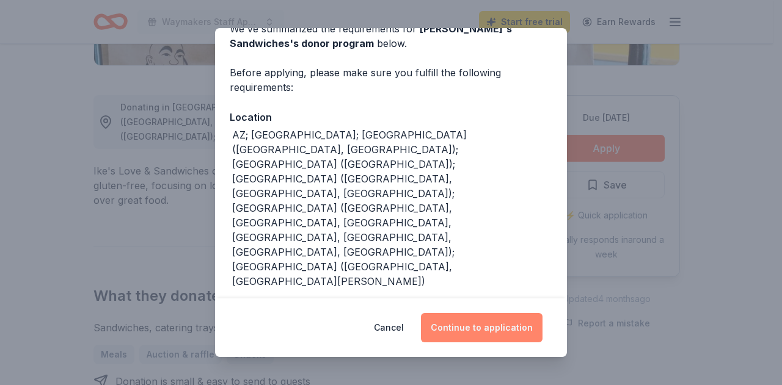
click at [470, 329] on button "Continue to application" at bounding box center [482, 327] width 122 height 29
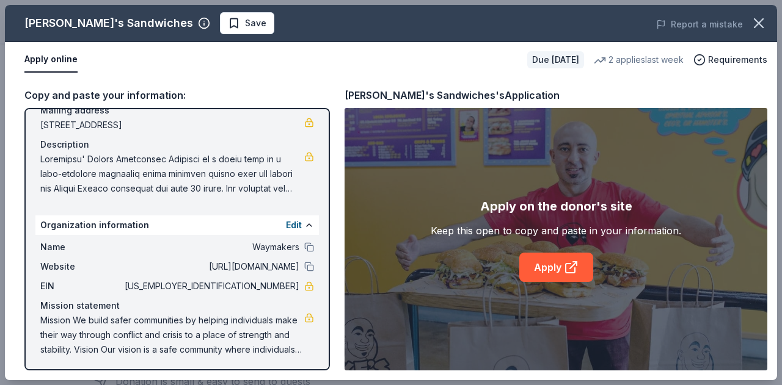
scroll to position [101, 0]
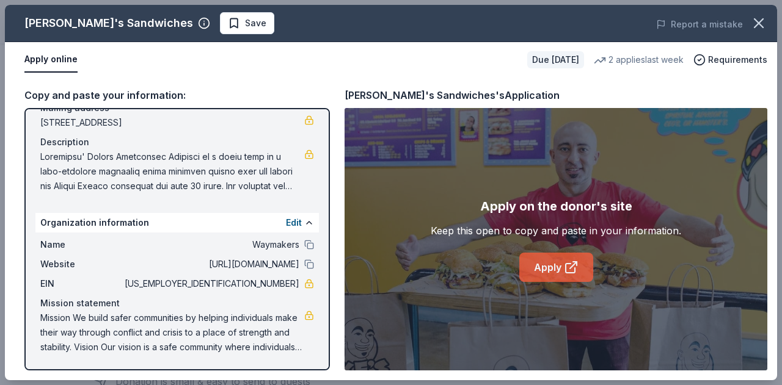
click at [558, 267] on link "Apply" at bounding box center [556, 267] width 74 height 29
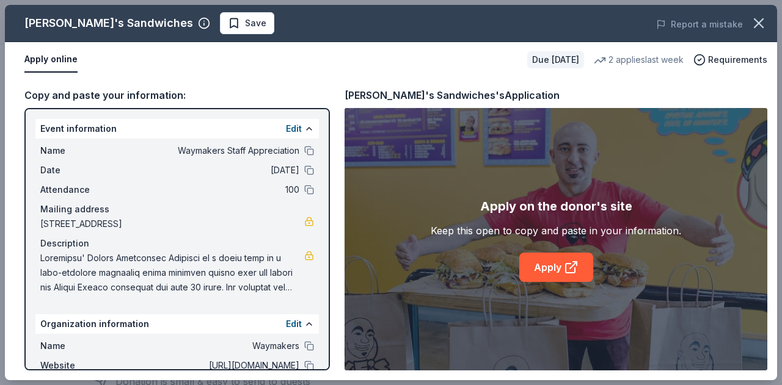
click at [121, 224] on span "440 Exchange, 250, Irvine, CA 92602" at bounding box center [172, 224] width 264 height 15
drag, startPoint x: 128, startPoint y: 223, endPoint x: 204, endPoint y: 229, distance: 76.0
click at [204, 229] on span "440 Exchange, 250, Irvine, CA 92602" at bounding box center [172, 224] width 264 height 15
click at [175, 225] on span "440 Exchange, 250, Irvine, CA 92602" at bounding box center [172, 224] width 264 height 15
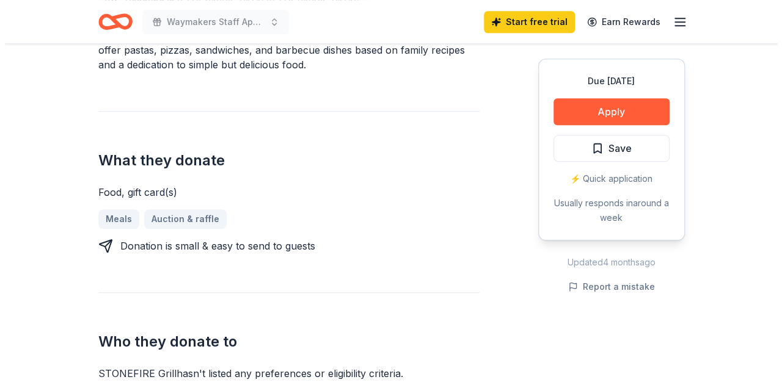
scroll to position [428, 0]
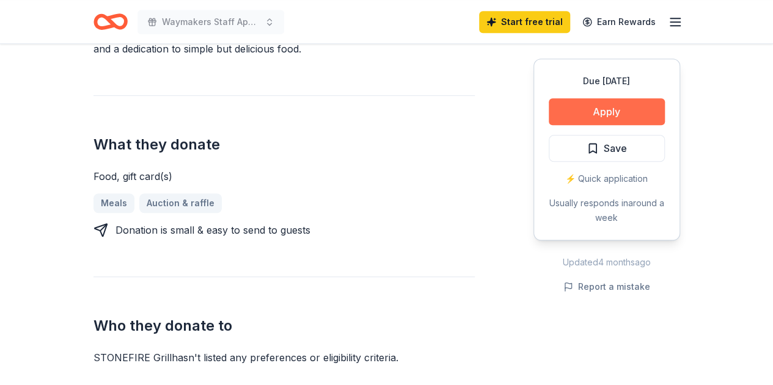
click at [590, 108] on button "Apply" at bounding box center [607, 111] width 116 height 27
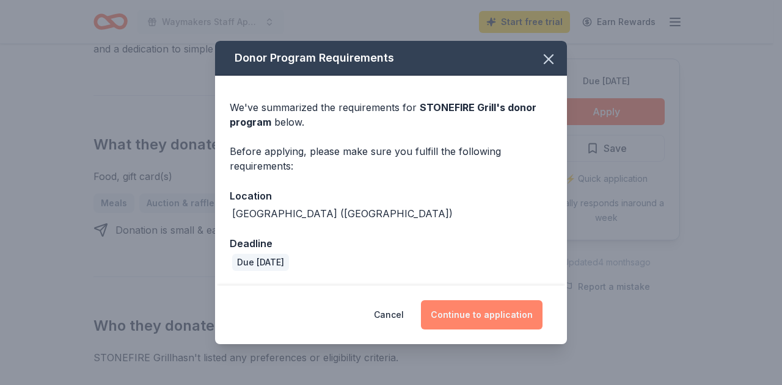
click at [500, 318] on button "Continue to application" at bounding box center [482, 315] width 122 height 29
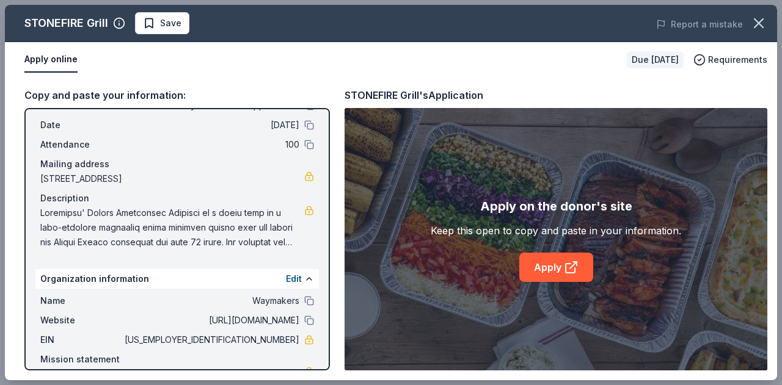
scroll to position [101, 0]
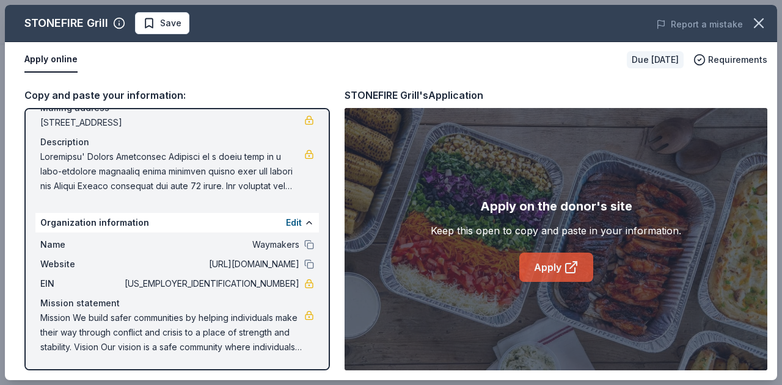
click at [556, 274] on link "Apply" at bounding box center [556, 267] width 74 height 29
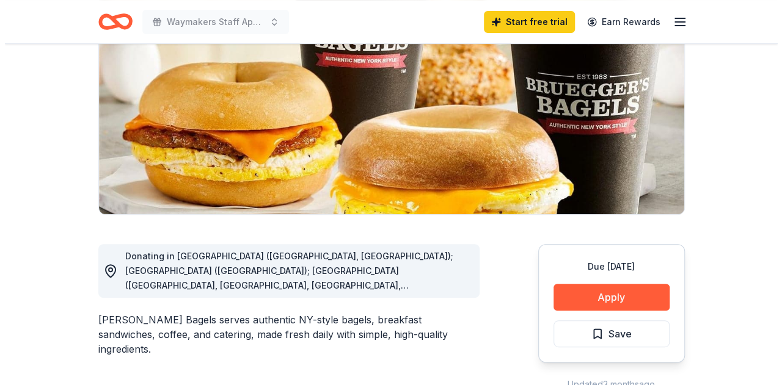
scroll to position [244, 0]
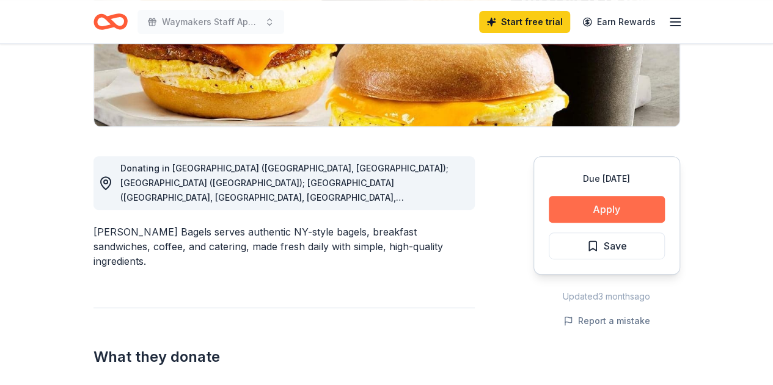
click at [566, 208] on button "Apply" at bounding box center [607, 209] width 116 height 27
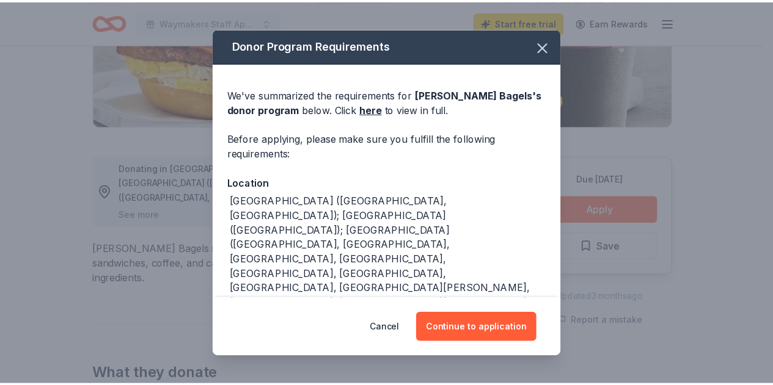
scroll to position [230, 0]
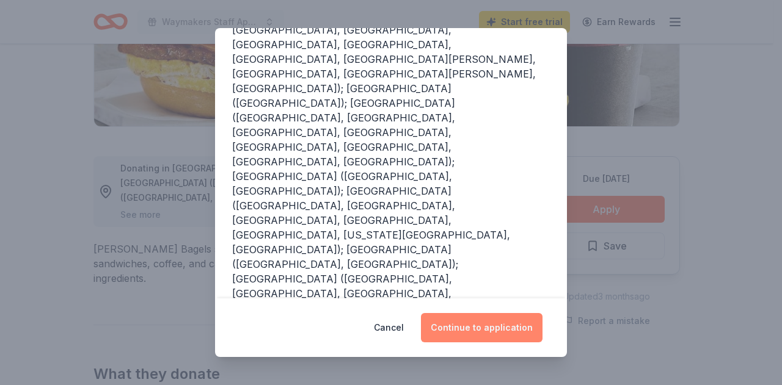
click at [478, 330] on button "Continue to application" at bounding box center [482, 327] width 122 height 29
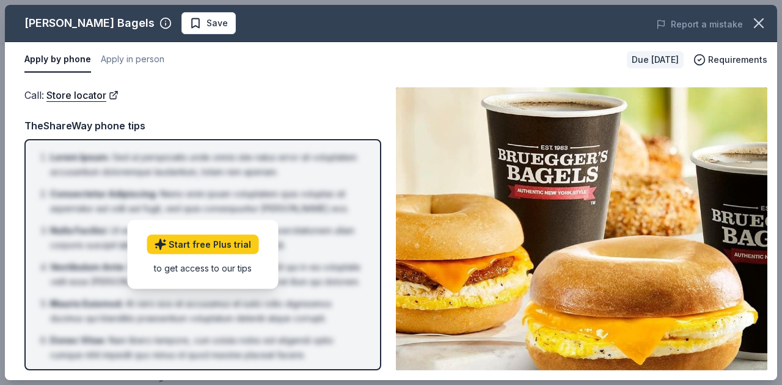
click at [604, 260] on img at bounding box center [581, 228] width 371 height 283
click at [116, 59] on button "Apply in person" at bounding box center [133, 60] width 64 height 26
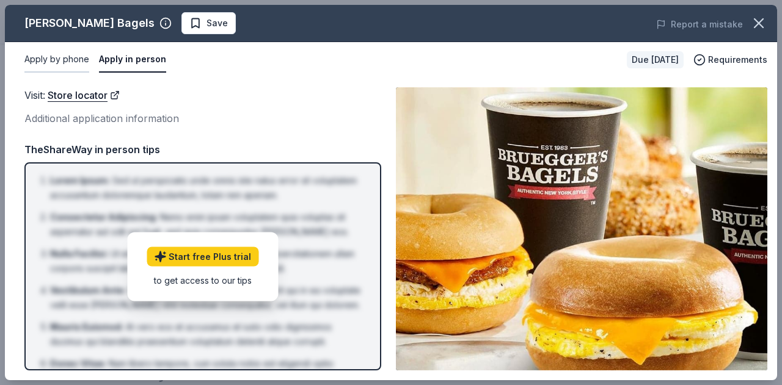
click at [71, 61] on button "Apply by phone" at bounding box center [56, 60] width 65 height 26
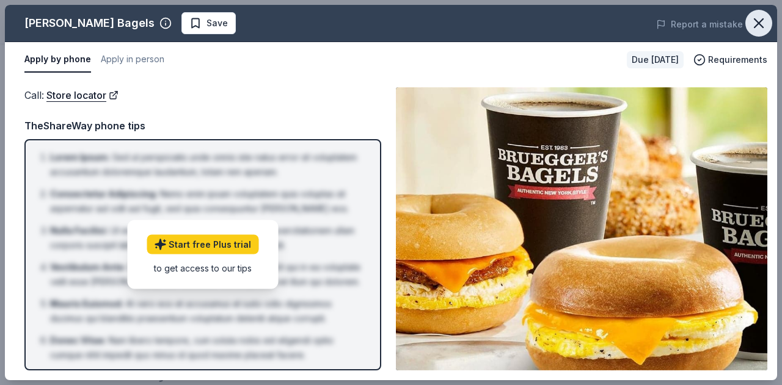
click at [758, 23] on icon "button" at bounding box center [758, 23] width 9 height 9
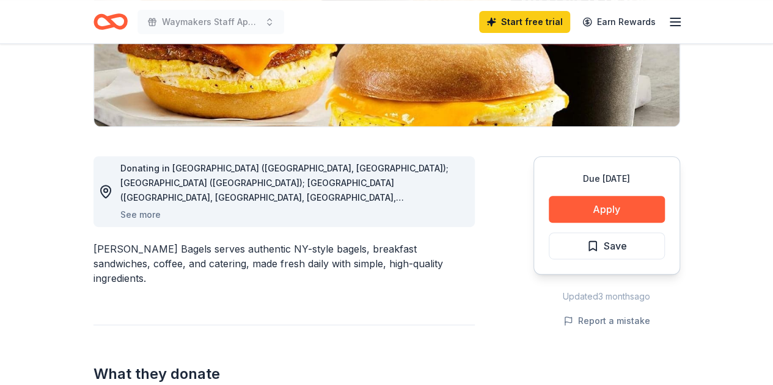
scroll to position [0, 0]
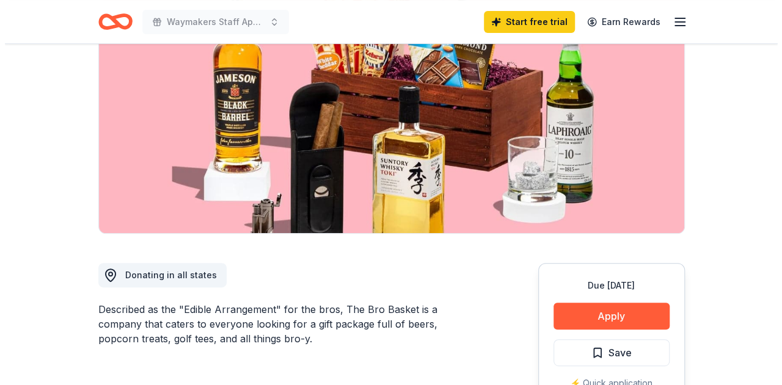
scroll to position [244, 0]
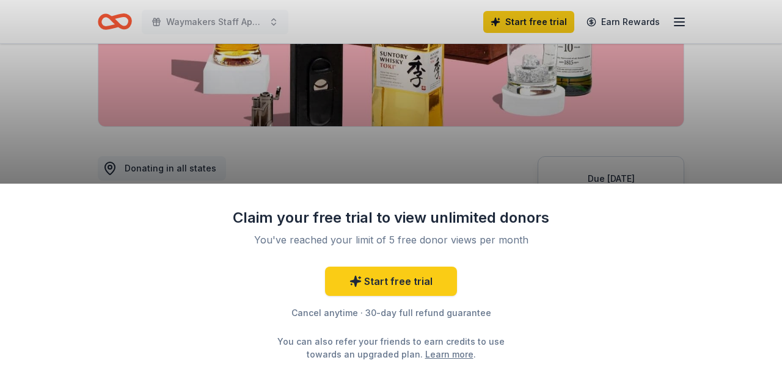
click at [514, 156] on div "Claim your free trial to view unlimited donors You've reached your limit of 5 f…" at bounding box center [391, 192] width 782 height 385
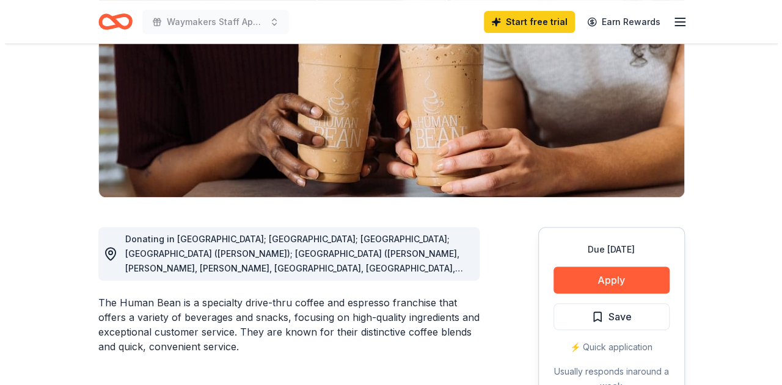
scroll to position [183, 0]
